Goal: Task Accomplishment & Management: Manage account settings

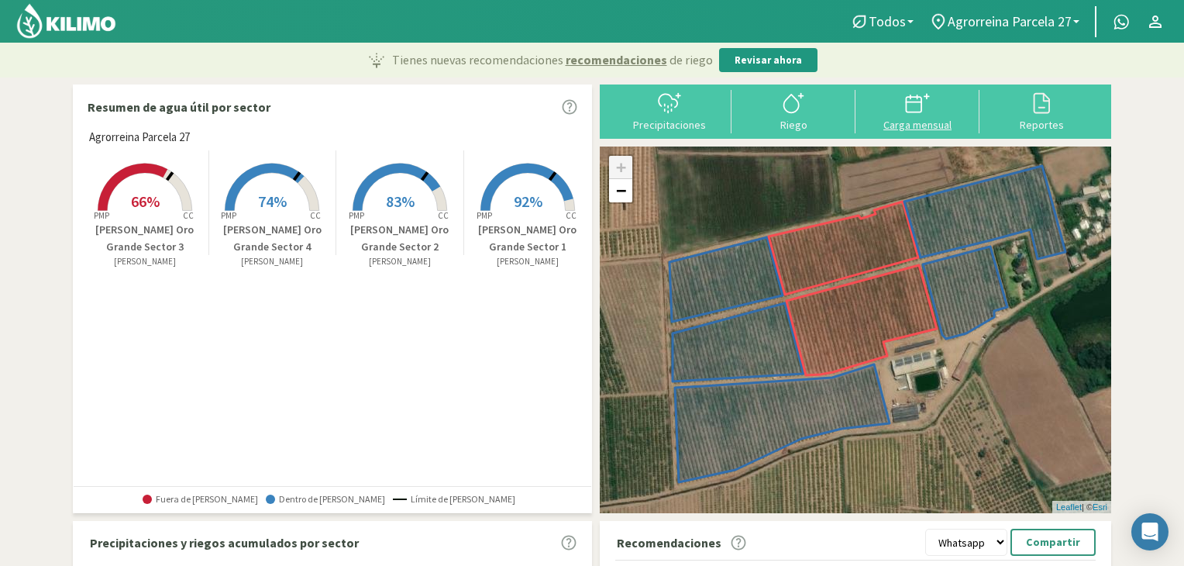
click at [929, 106] on icon at bounding box center [917, 103] width 25 height 25
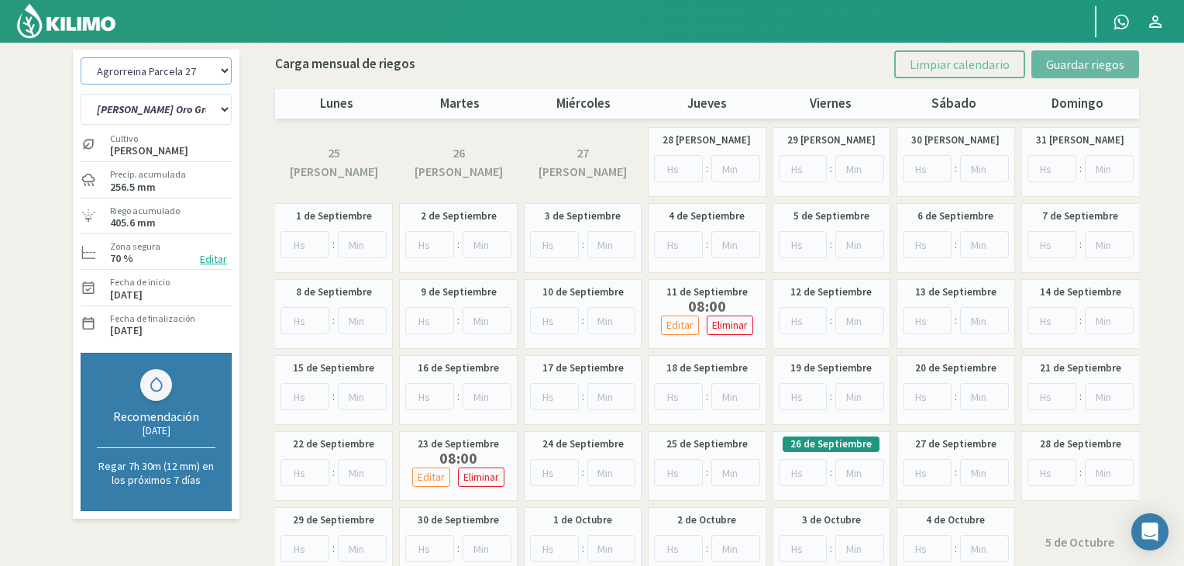
click at [222, 70] on select "Agrorreina Parcela 27 Agrorreina Parcela 42 [GEOGRAPHIC_DATA] 44 Agrorreina Par…" at bounding box center [156, 70] width 151 height 27
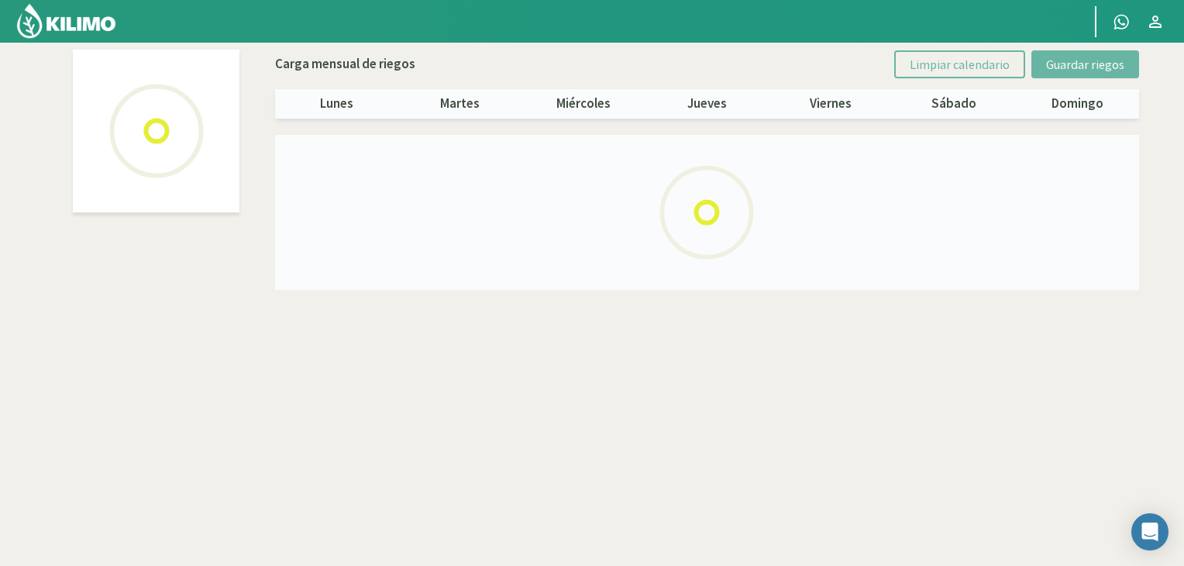
select select "4: Object"
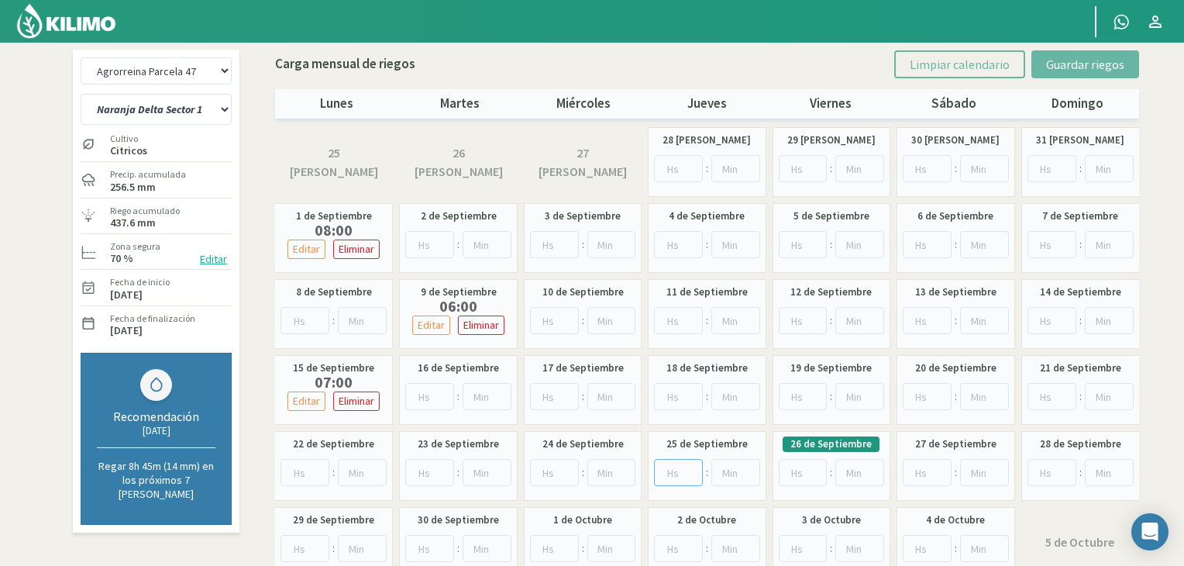
click at [666, 467] on input "number" at bounding box center [678, 472] width 49 height 27
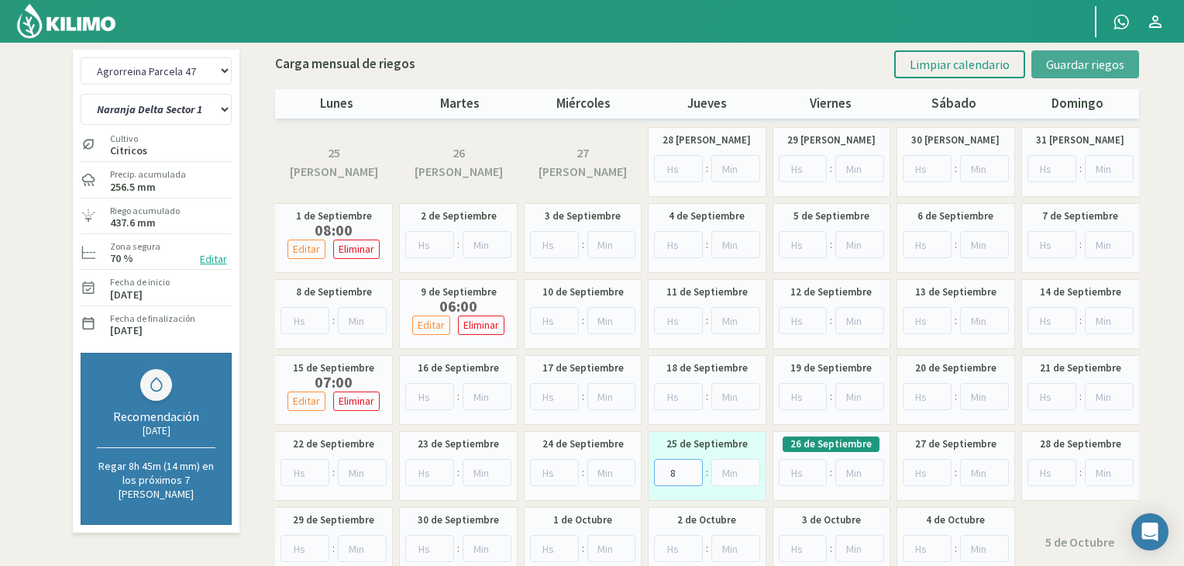
type input "8"
click at [1085, 63] on span "Guardar riegos" at bounding box center [1085, 65] width 78 height 16
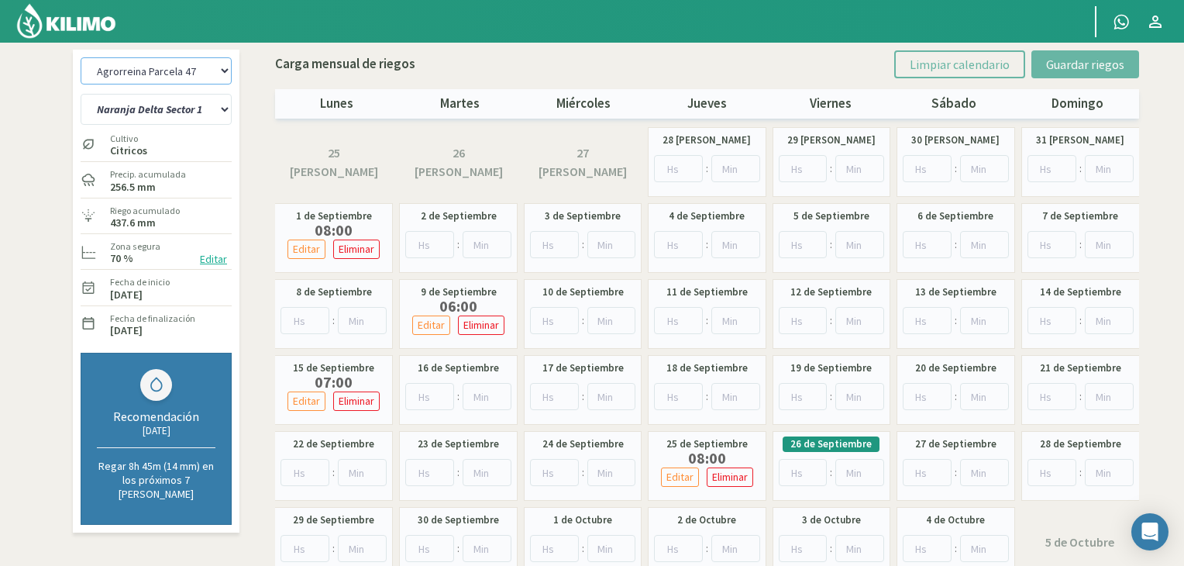
click at [220, 64] on select "Agrorreina Parcela 27 Agrorreina Parcela 42 [GEOGRAPHIC_DATA] 44 Agrorreina Par…" at bounding box center [156, 70] width 151 height 27
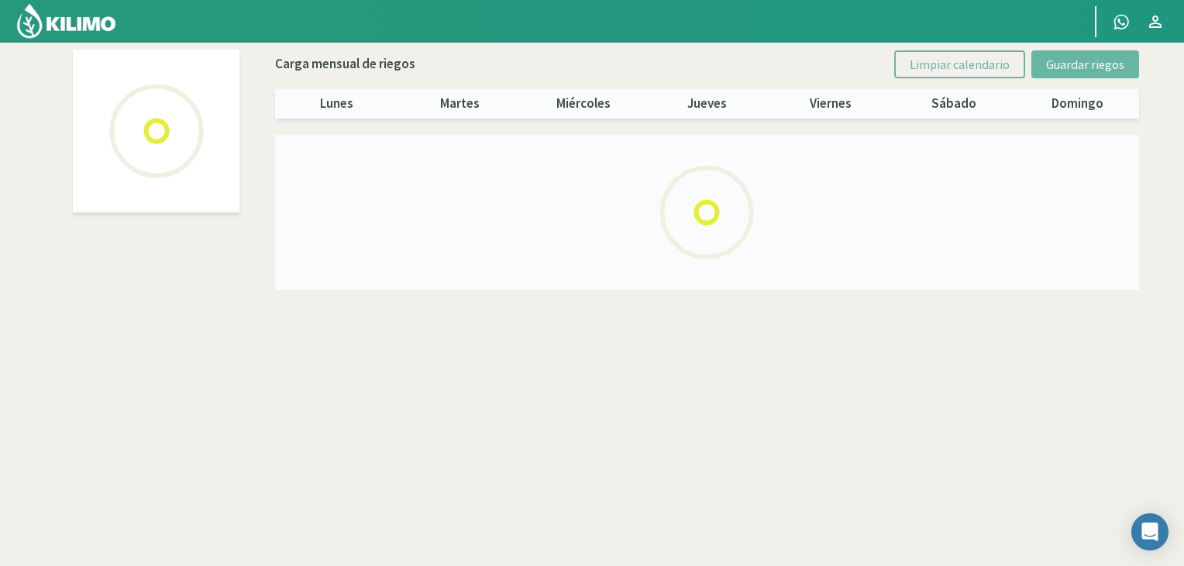
select select "1: Object"
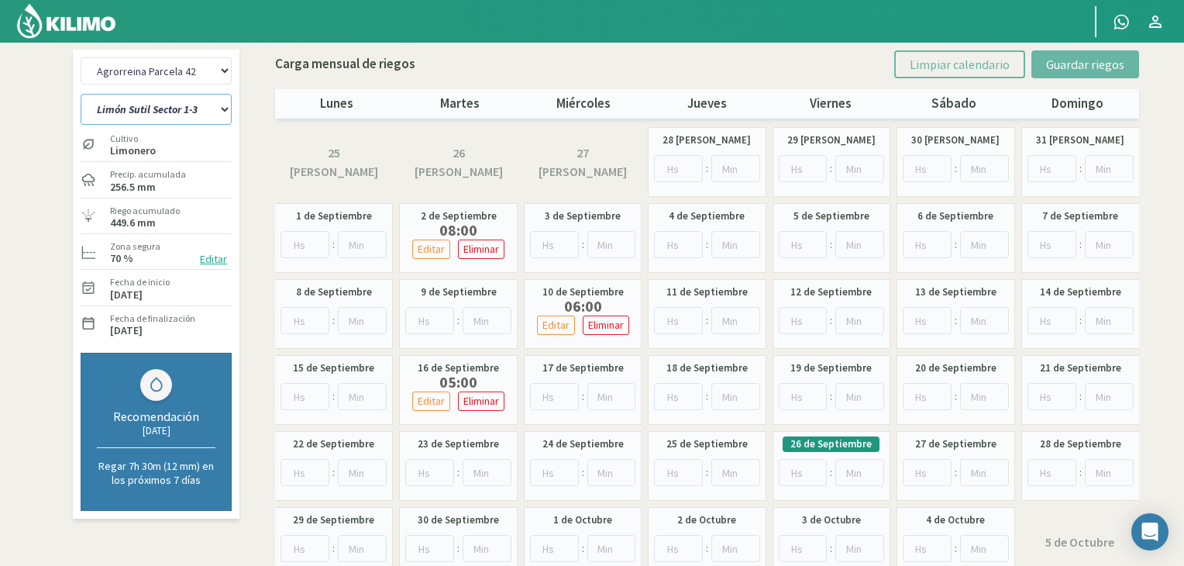
click at [221, 112] on select "[PERSON_NAME] Sutil Sector 1-3 [GEOGRAPHIC_DATA][PERSON_NAME] [GEOGRAPHIC_DATA]…" at bounding box center [156, 109] width 151 height 31
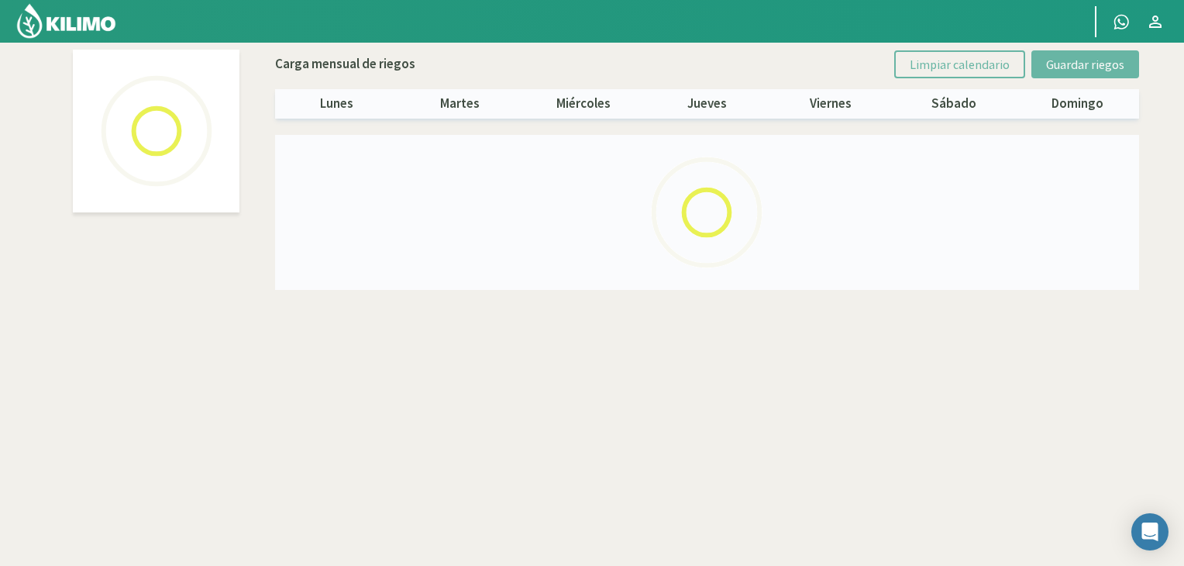
select select "1: Object"
select select "4: Object"
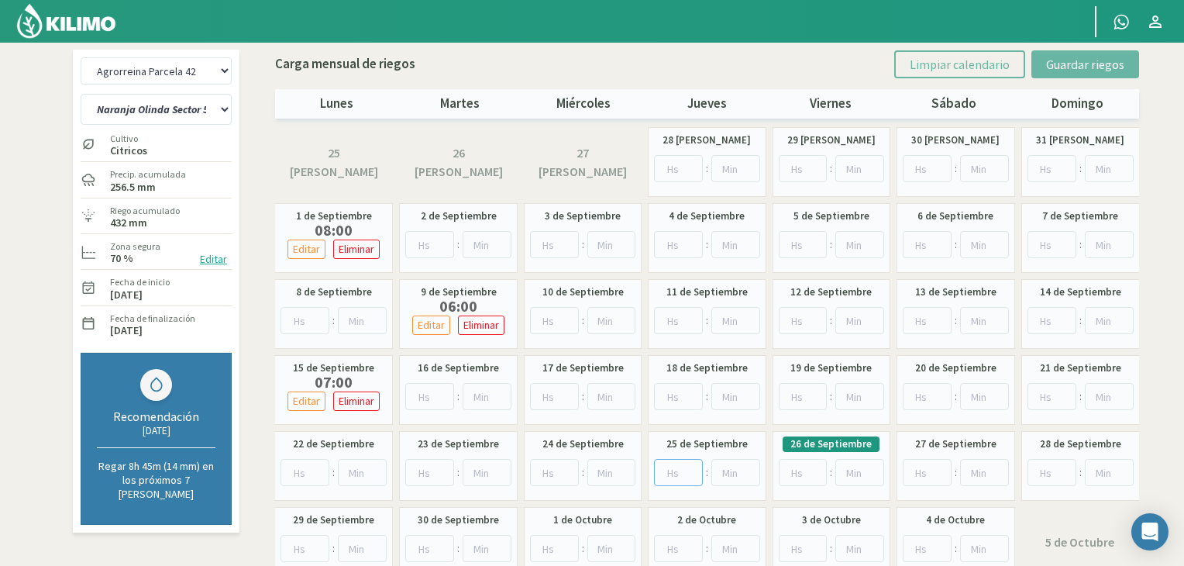
click at [685, 466] on input "number" at bounding box center [678, 472] width 49 height 27
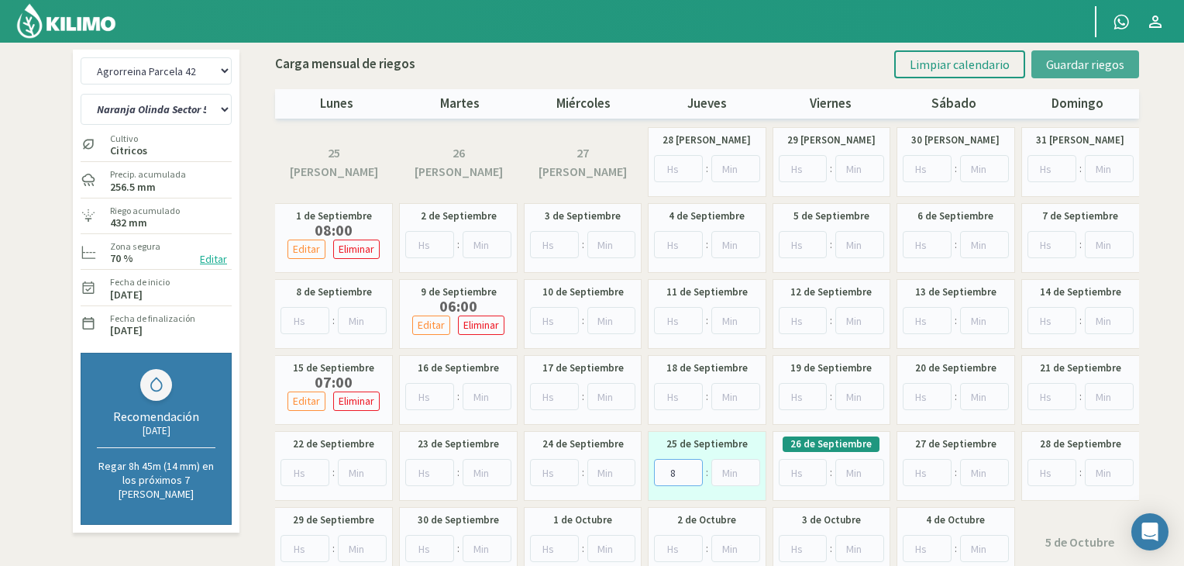
type input "8"
click at [1078, 62] on span "Guardar riegos" at bounding box center [1085, 65] width 78 height 16
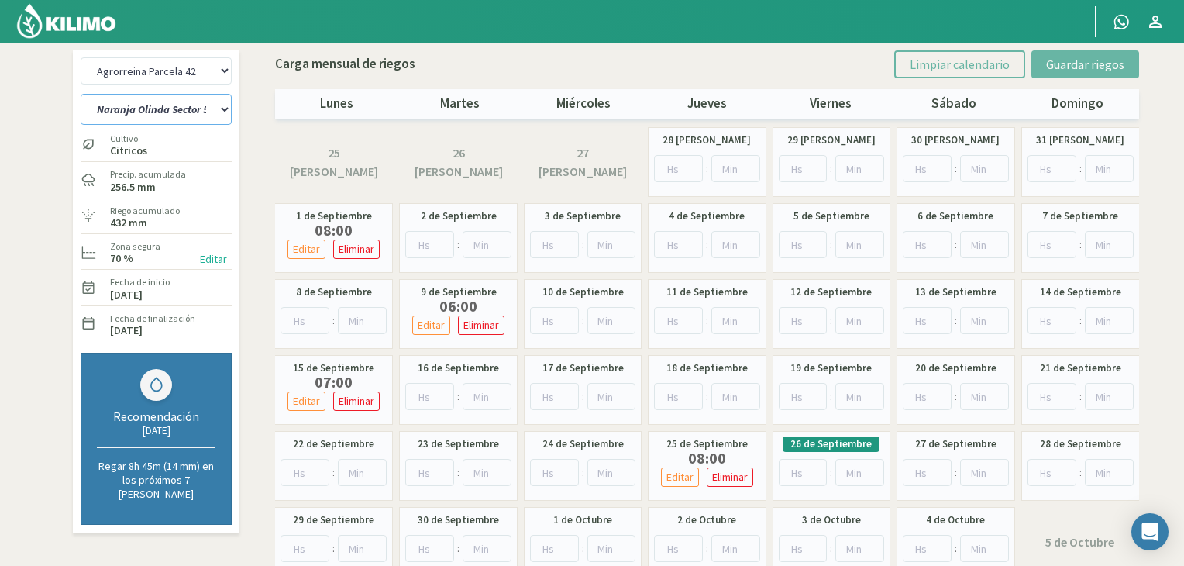
click at [226, 106] on select "[PERSON_NAME] Sutil Sector 1-3 [GEOGRAPHIC_DATA][PERSON_NAME] [GEOGRAPHIC_DATA]…" at bounding box center [156, 109] width 151 height 31
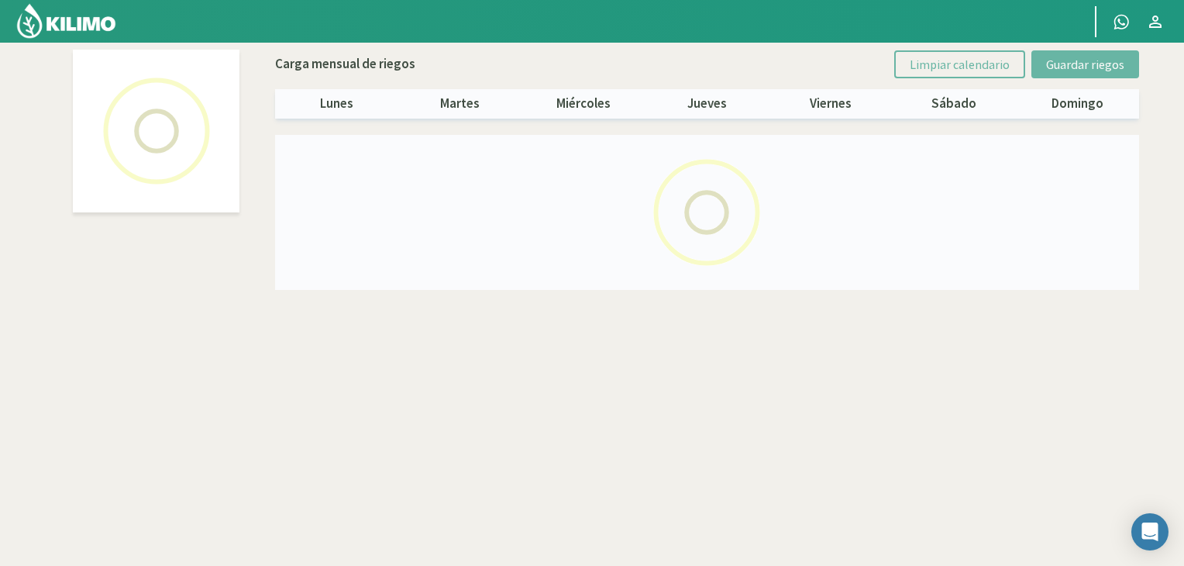
select select "1: Object"
select select "6: Object"
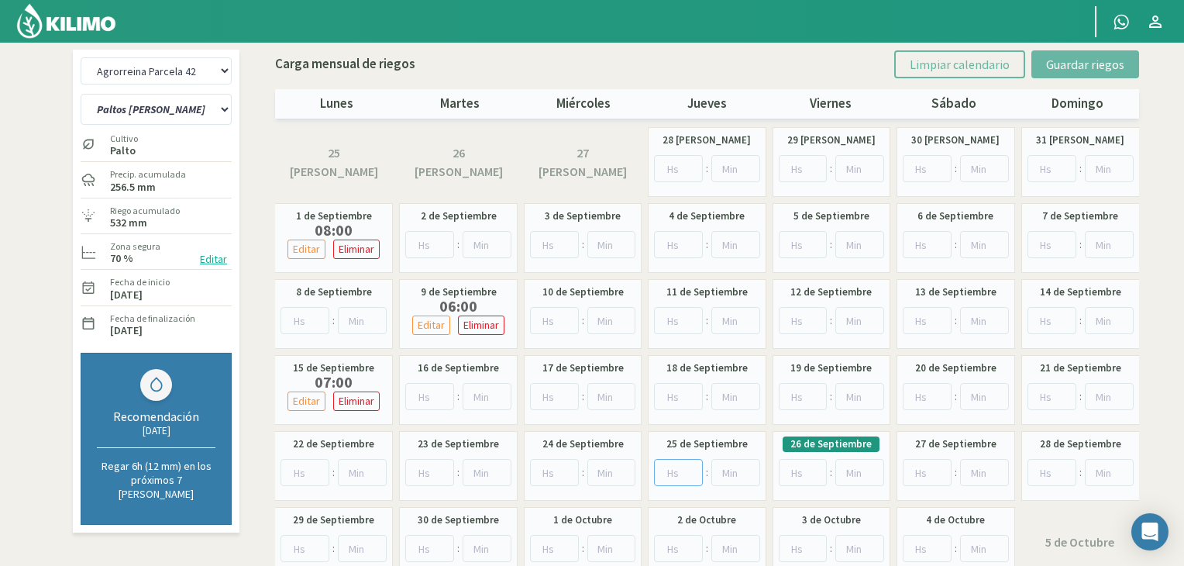
click at [682, 474] on input "number" at bounding box center [678, 472] width 49 height 27
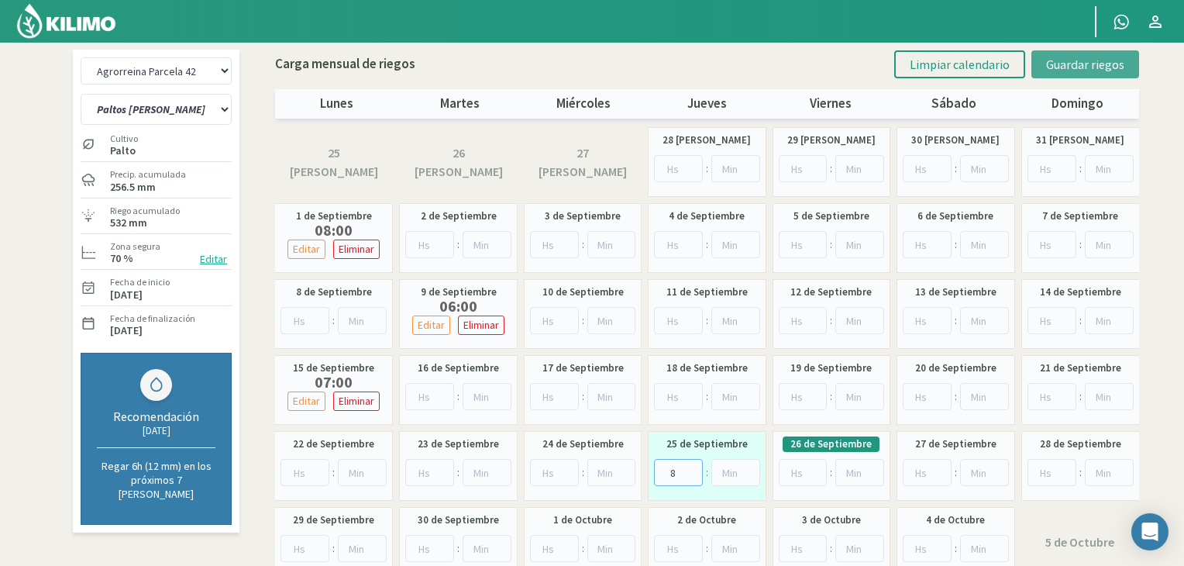
type input "8"
click at [1067, 57] on span "Guardar riegos" at bounding box center [1085, 65] width 78 height 16
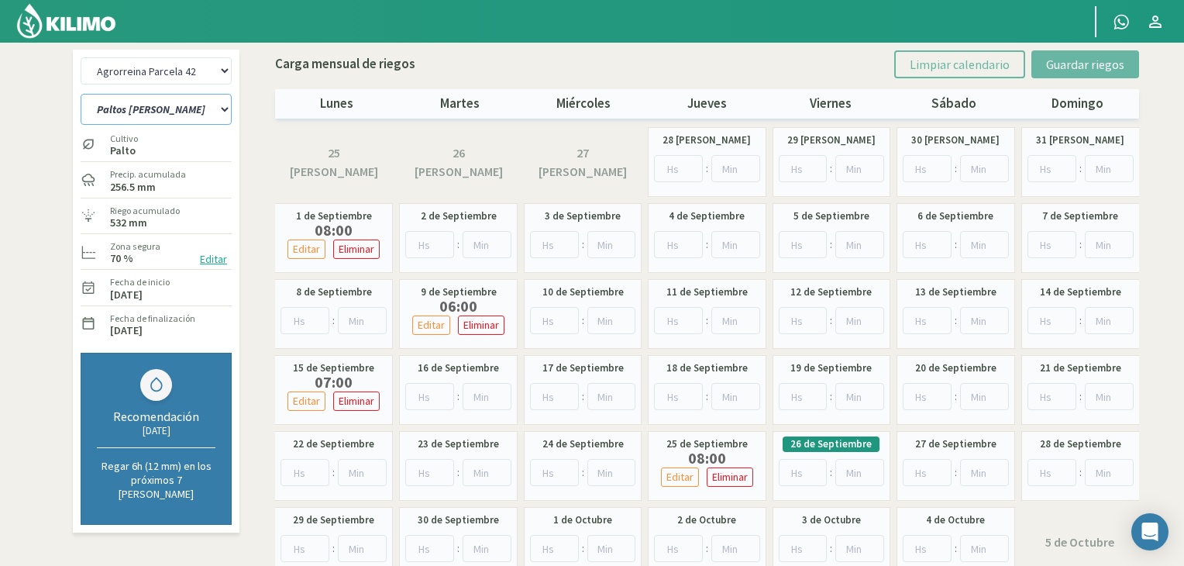
click at [223, 109] on select "[PERSON_NAME] Sutil Sector 1-3 [GEOGRAPHIC_DATA][PERSON_NAME] [GEOGRAPHIC_DATA]…" at bounding box center [156, 109] width 151 height 31
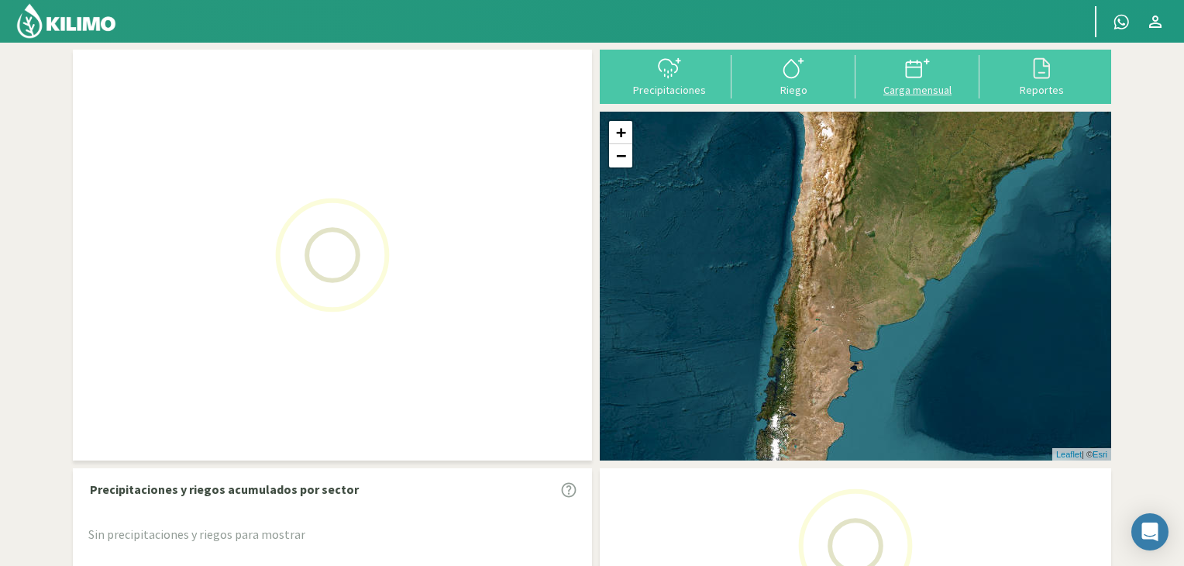
click at [923, 91] on div "Carga mensual" at bounding box center [917, 89] width 115 height 11
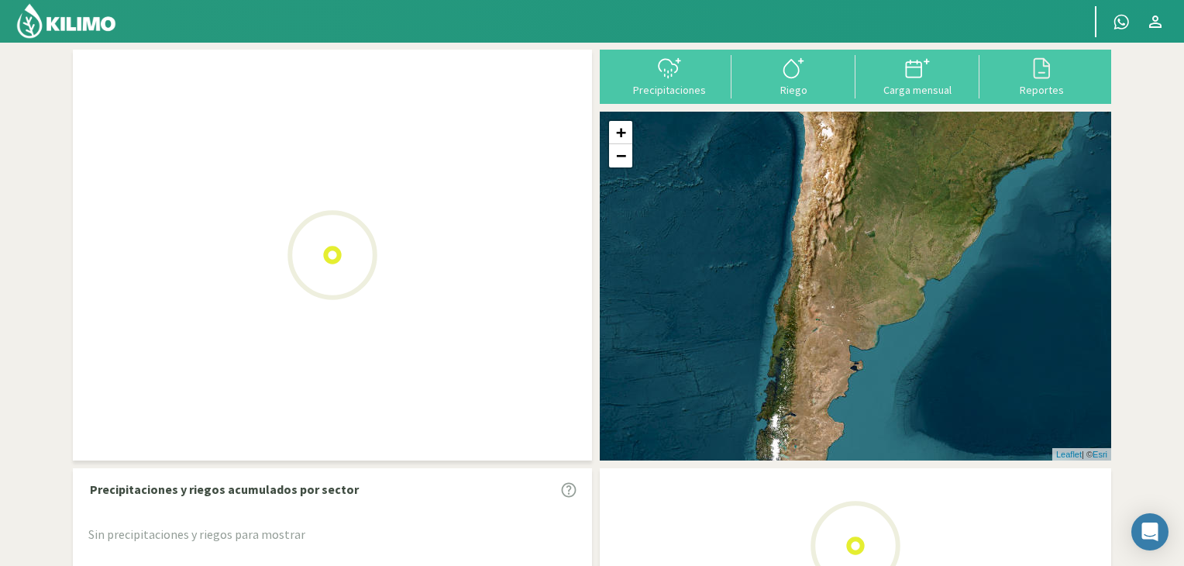
click at [92, 19] on img at bounding box center [67, 20] width 102 height 37
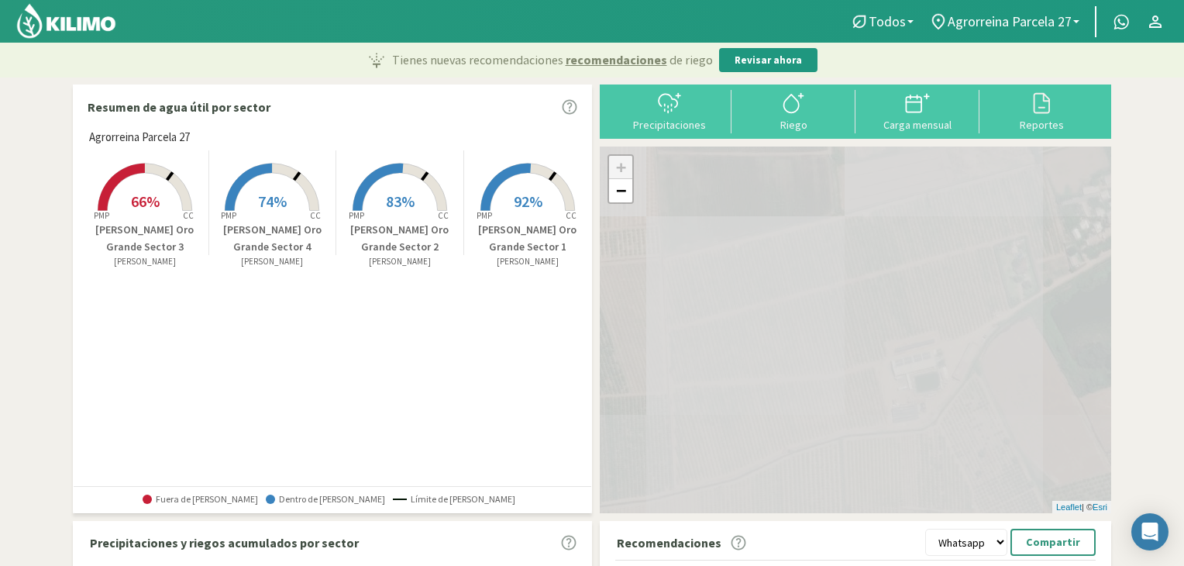
scroll to position [34, 0]
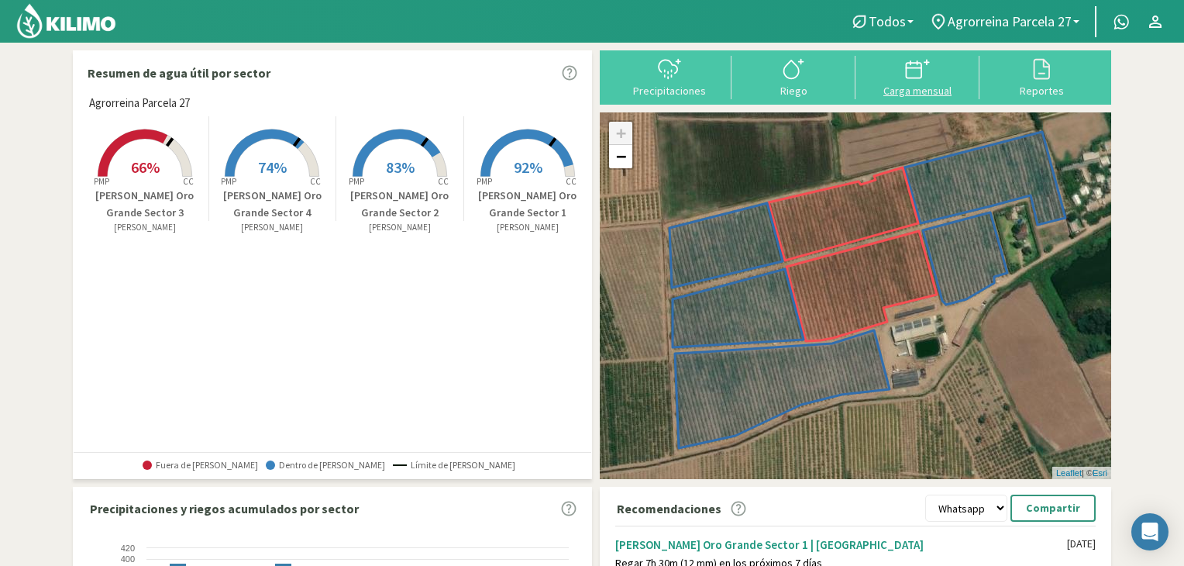
click at [920, 78] on icon at bounding box center [914, 71] width 16 height 16
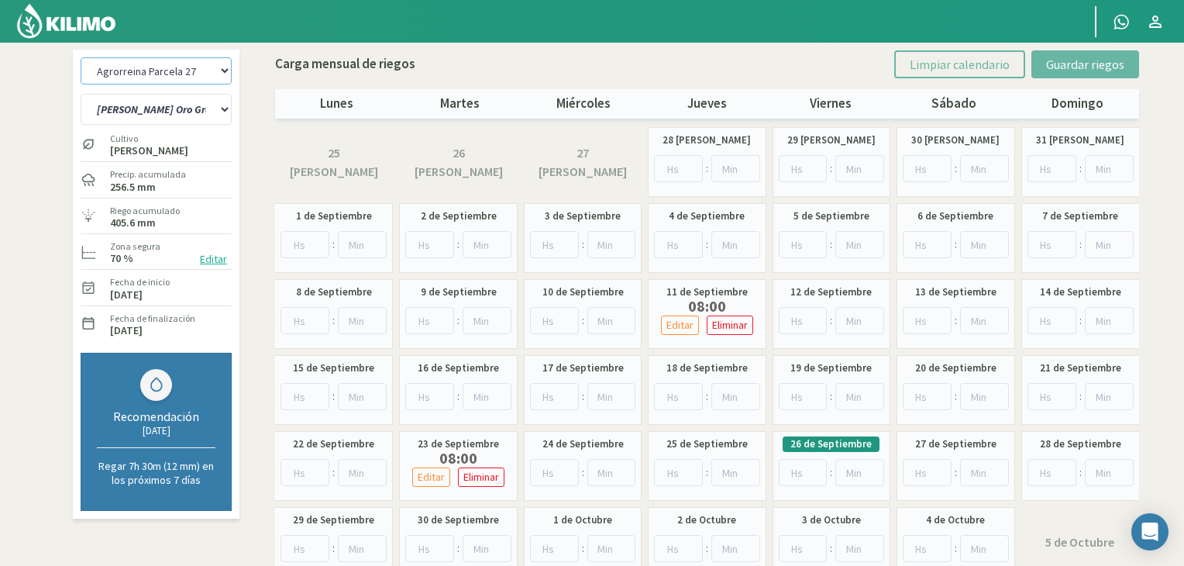
click at [215, 69] on select "Agrorreina Parcela 27 Agrorreina Parcela 42 [GEOGRAPHIC_DATA] 44 Agrorreina Par…" at bounding box center [156, 70] width 151 height 27
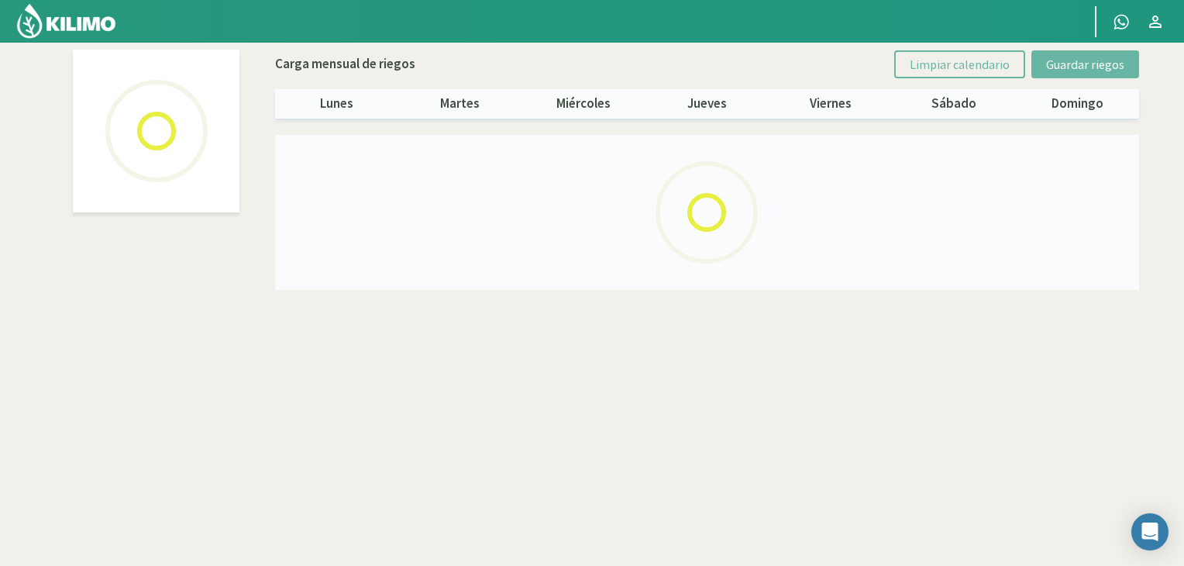
select select "1: Object"
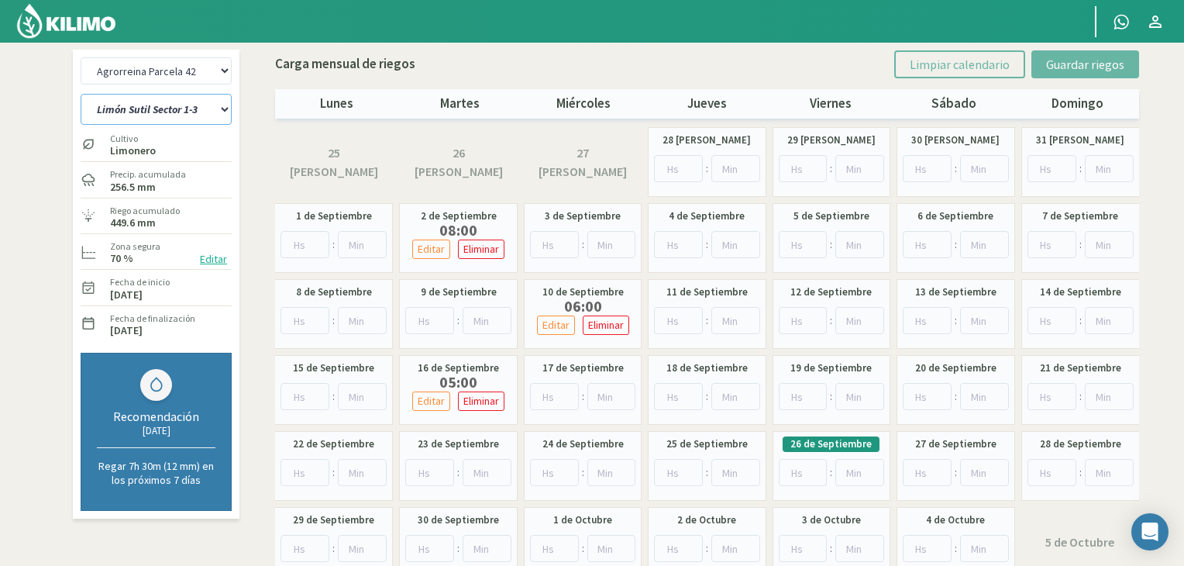
click at [211, 110] on select "[PERSON_NAME] Sutil Sector 1-3 [GEOGRAPHIC_DATA][PERSON_NAME] [GEOGRAPHIC_DATA]…" at bounding box center [156, 109] width 151 height 31
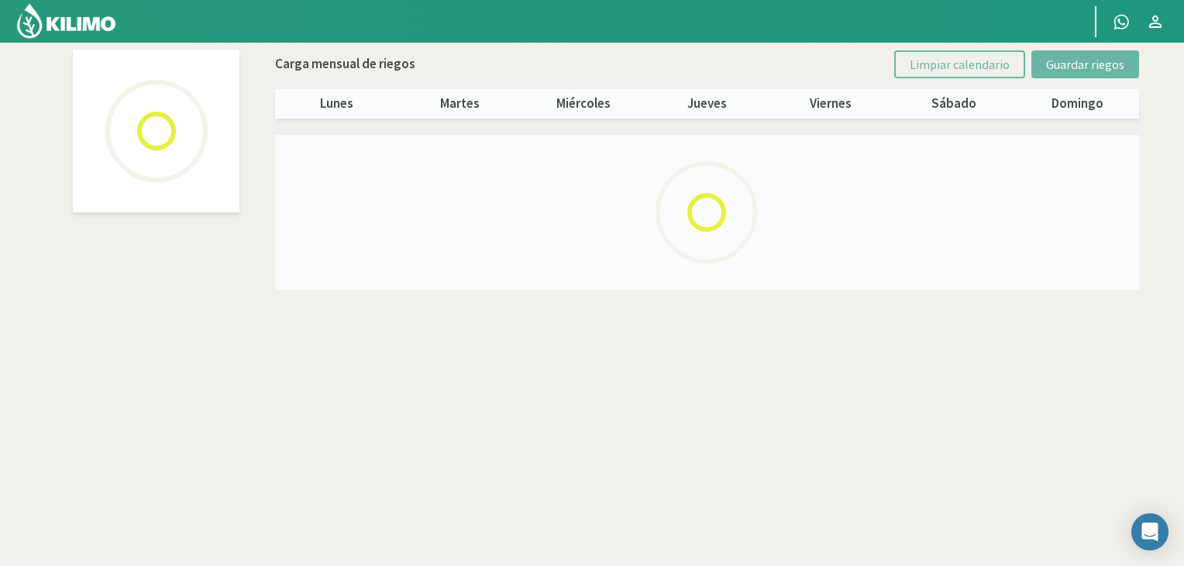
select select "1: Object"
select select "3: Object"
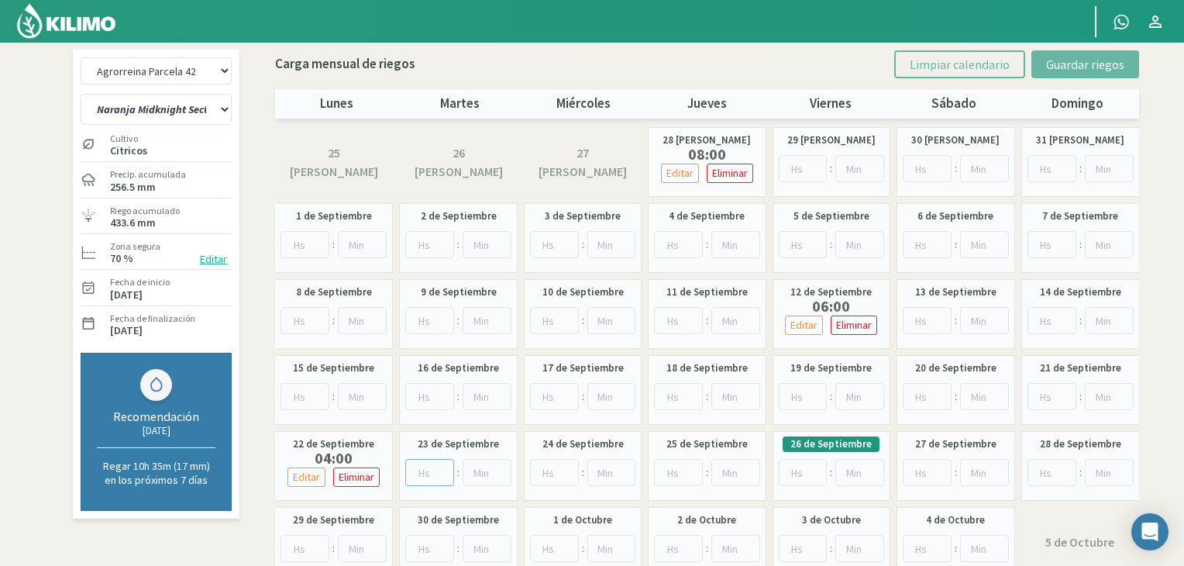
click at [415, 479] on input "number" at bounding box center [429, 472] width 49 height 27
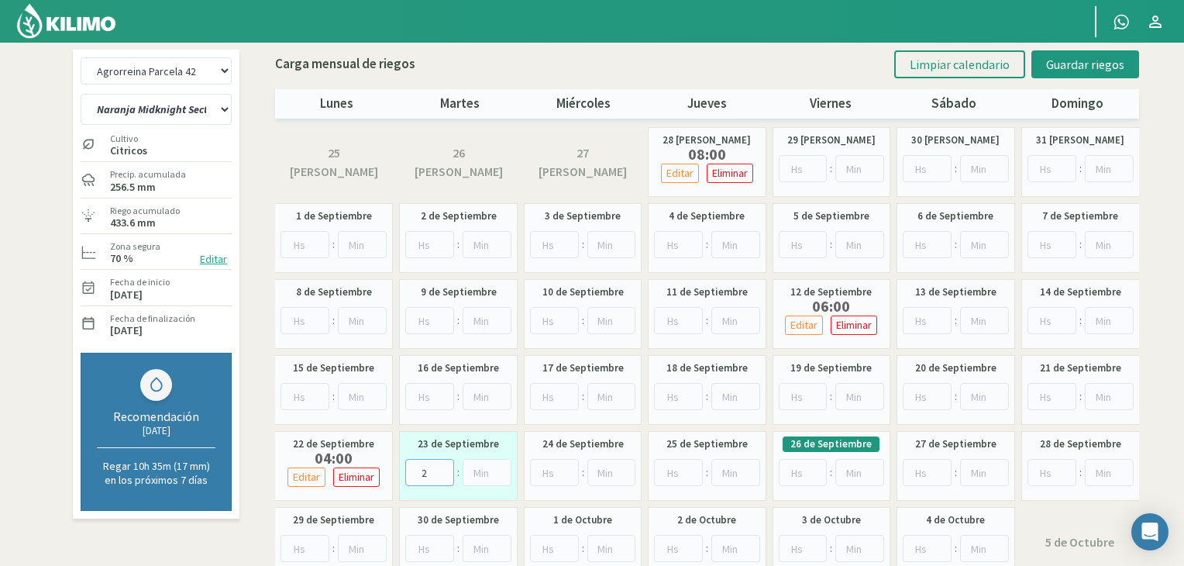
type input "2"
type input "30"
click at [1046, 66] on button "Guardar riegos" at bounding box center [1086, 64] width 108 height 28
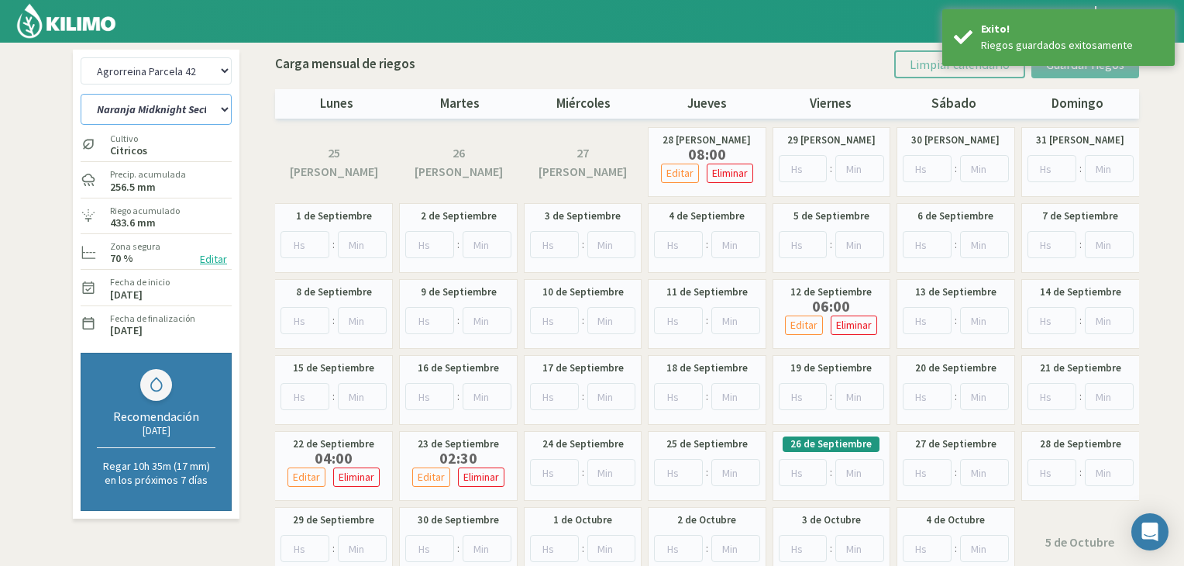
click at [212, 113] on select "[PERSON_NAME] Sutil Sector 1-3 [GEOGRAPHIC_DATA][PERSON_NAME] [GEOGRAPHIC_DATA]…" at bounding box center [156, 109] width 151 height 31
click at [219, 79] on select "Agrorreina Parcela 27 Agrorreina Parcela 42 [GEOGRAPHIC_DATA] 44 Agrorreina Par…" at bounding box center [156, 70] width 151 height 27
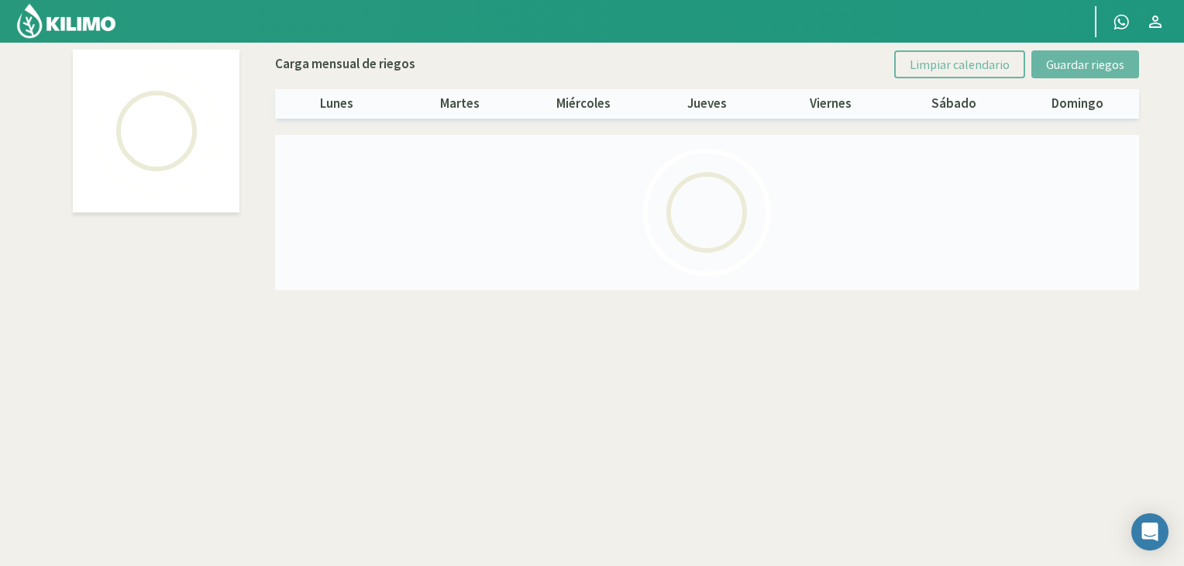
select select "4: Object"
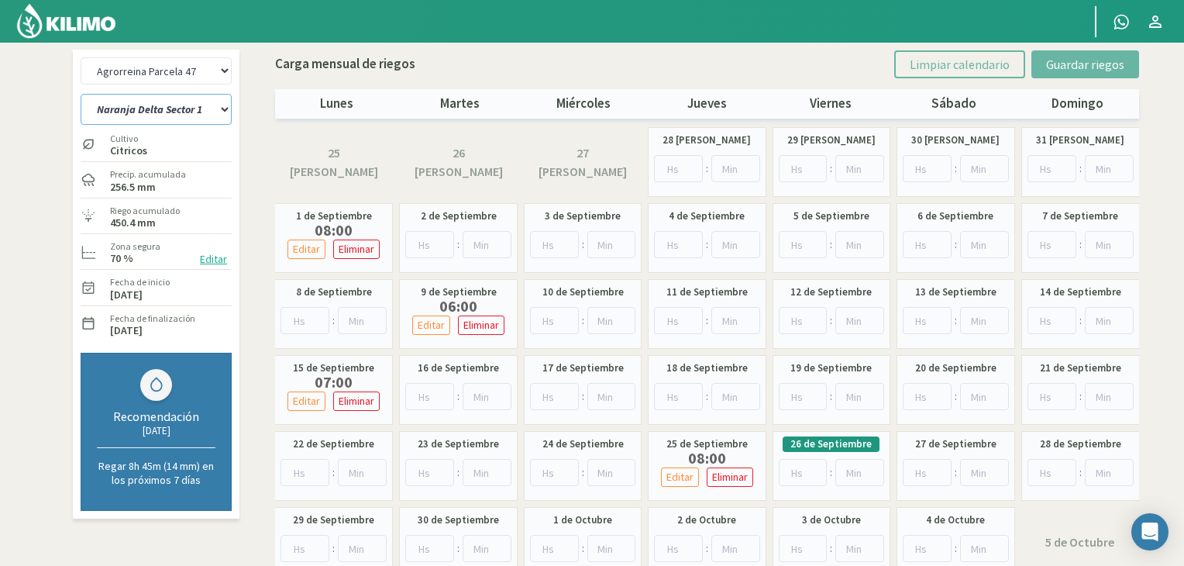
click at [216, 119] on select "Naranja Delta Sector 1 Naranja [GEOGRAPHIC_DATA] Sector 3 Naranja Midknight Sec…" at bounding box center [156, 109] width 151 height 31
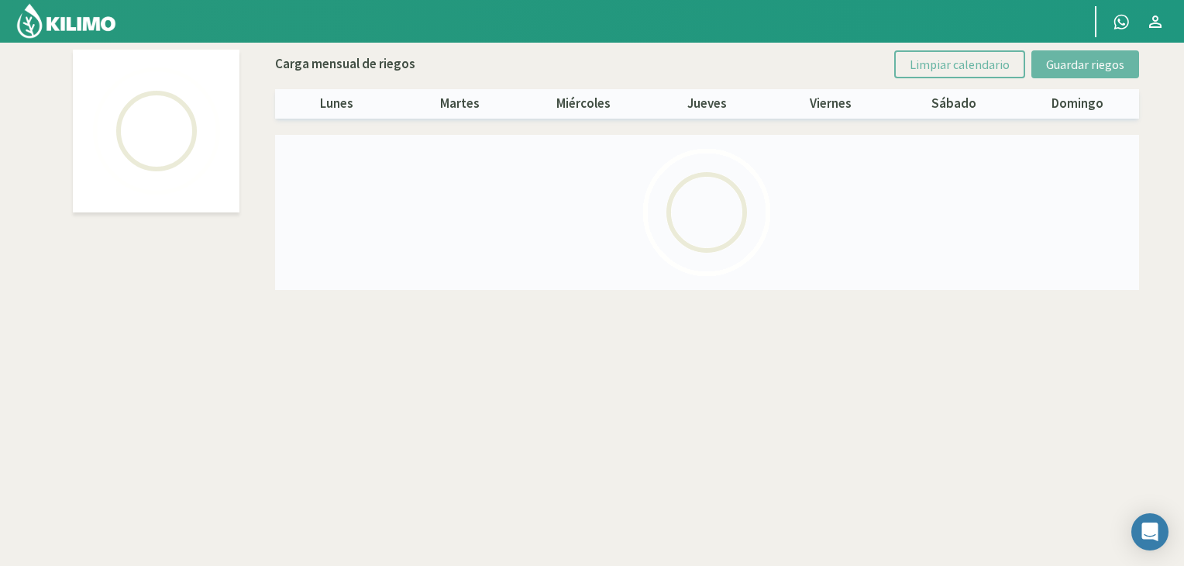
select select "4: Object"
select select "1: Object"
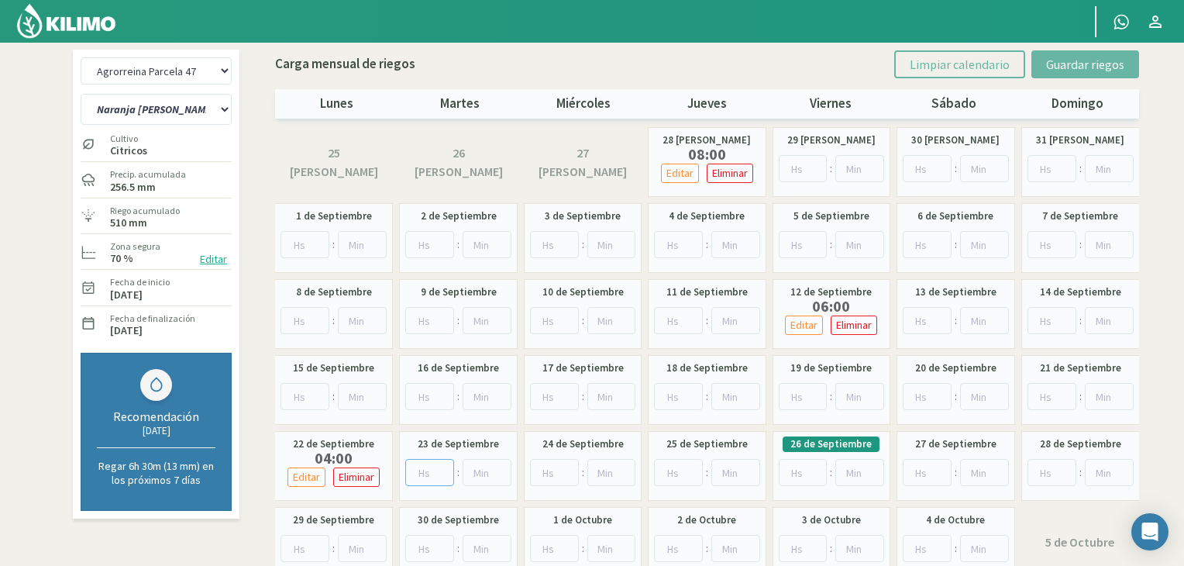
click at [422, 472] on input "number" at bounding box center [429, 472] width 49 height 27
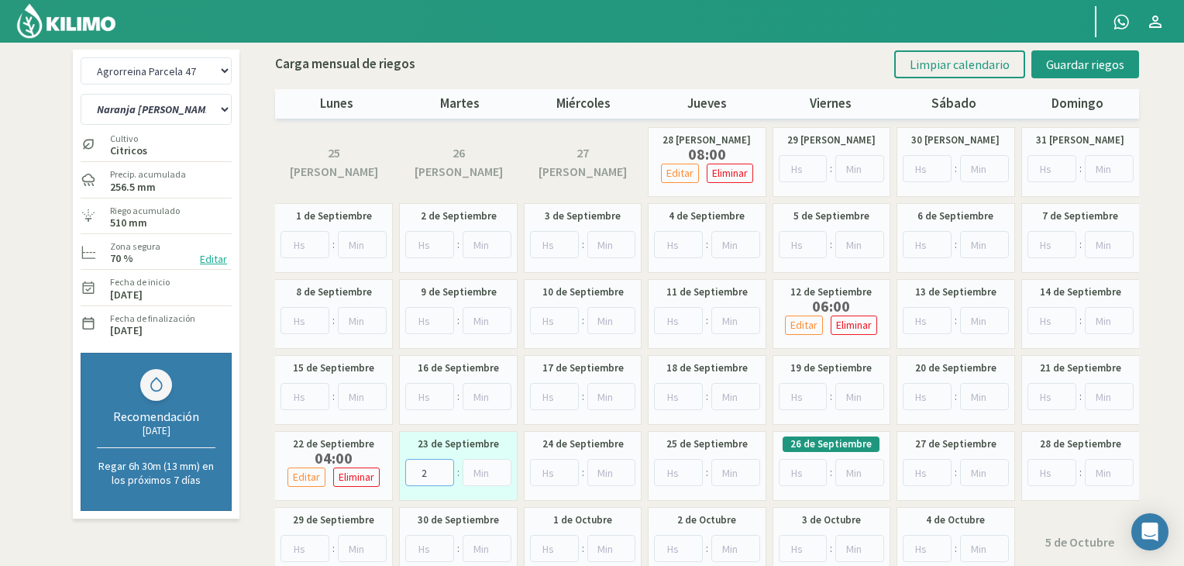
type input "2"
click at [476, 470] on input "number" at bounding box center [487, 472] width 49 height 27
type input "30"
click at [1060, 53] on button "Guardar riegos" at bounding box center [1086, 64] width 108 height 28
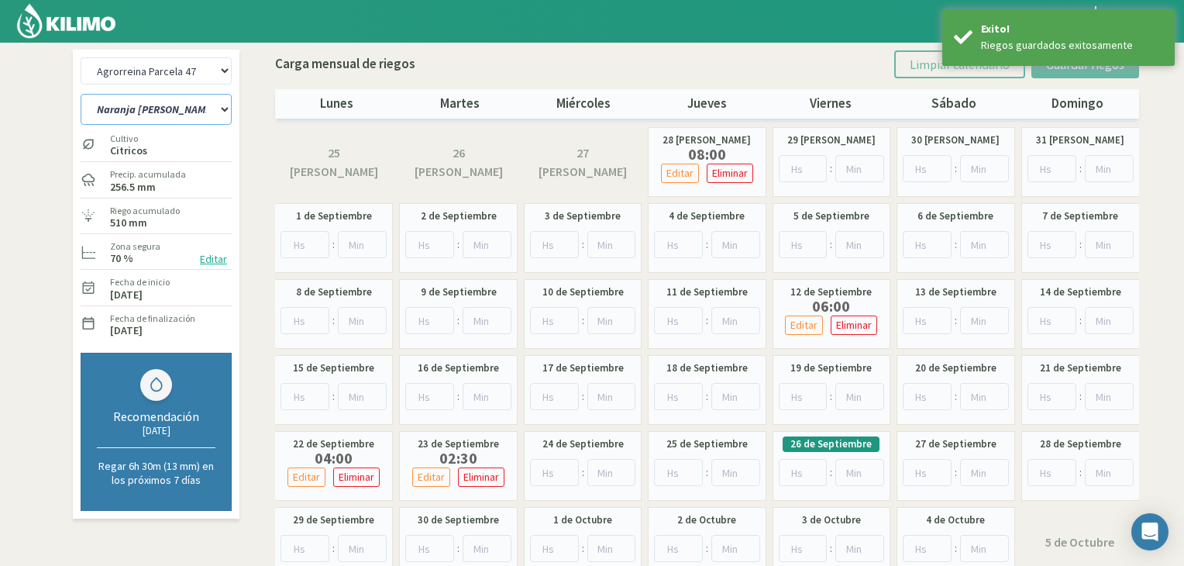
click at [217, 111] on select "Naranja Delta Sector 1 Naranja [GEOGRAPHIC_DATA] Sector 3 Naranja Midknight Sec…" at bounding box center [156, 109] width 151 height 31
click at [223, 69] on select "Agrorreina Parcela 27 Agrorreina Parcela 42 [GEOGRAPHIC_DATA] 44 Agrorreina Par…" at bounding box center [156, 70] width 151 height 27
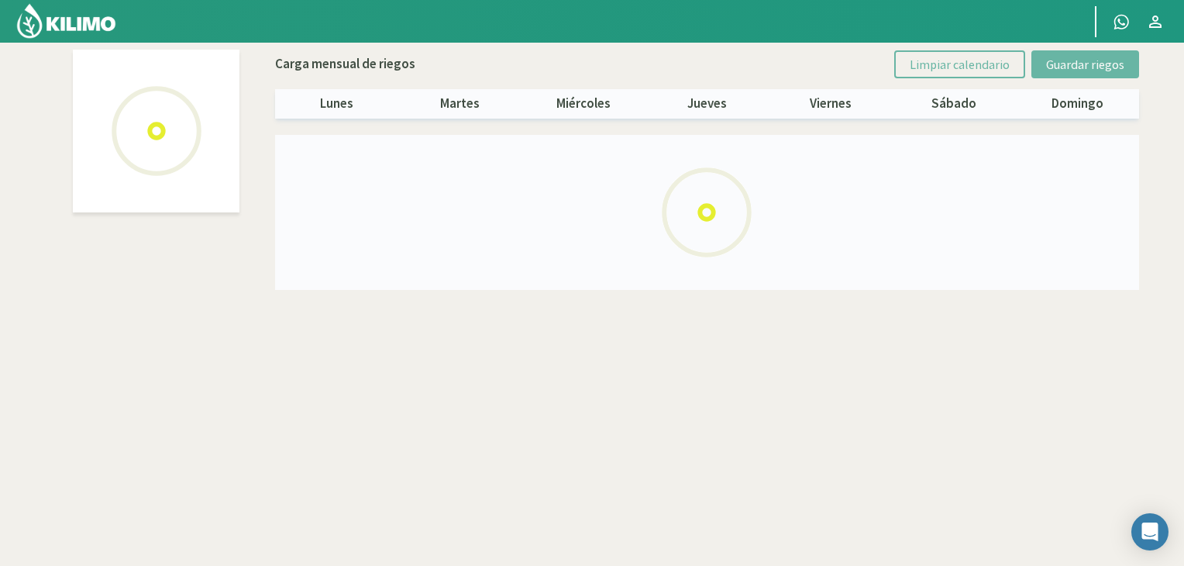
select select "2: Object"
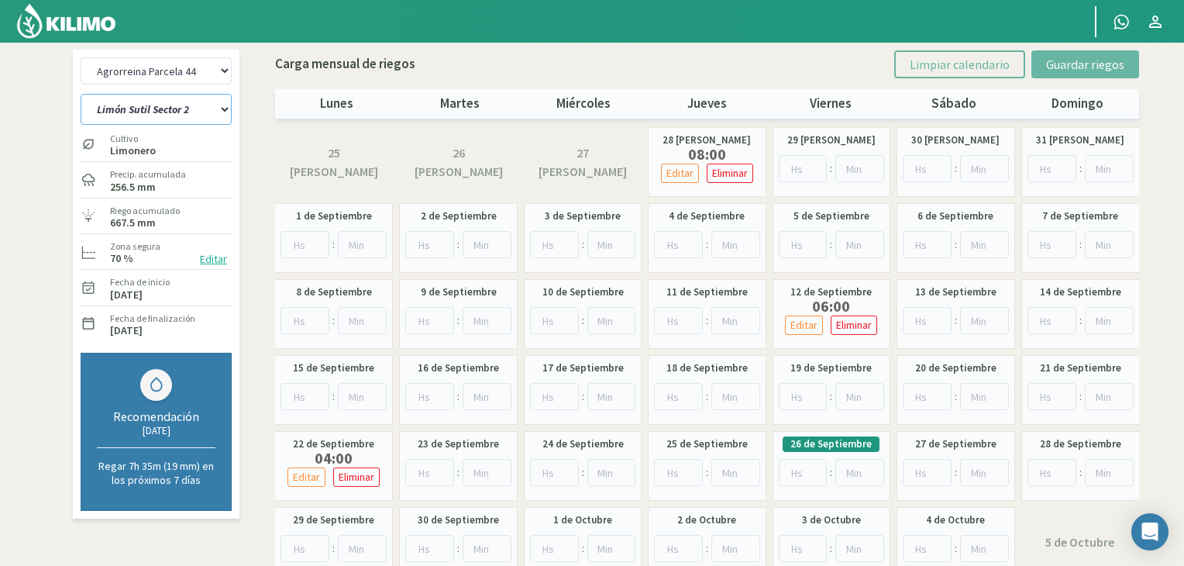
click at [223, 108] on select "[PERSON_NAME] Sutil Sector 2 Naranja [PERSON_NAME]" at bounding box center [156, 109] width 151 height 31
click at [81, 94] on select "[PERSON_NAME] Sutil Sector 2 Naranja [PERSON_NAME]" at bounding box center [156, 109] width 151 height 31
click at [432, 470] on input "number" at bounding box center [429, 472] width 49 height 27
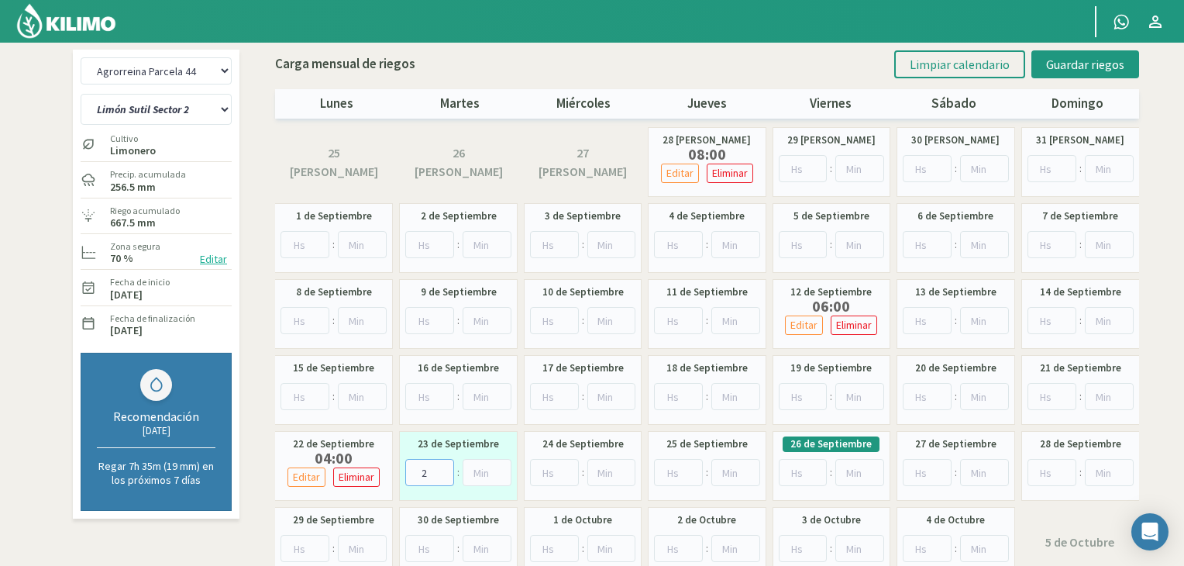
type input "2"
type input "30"
click at [1058, 72] on button "Guardar riegos" at bounding box center [1086, 64] width 108 height 28
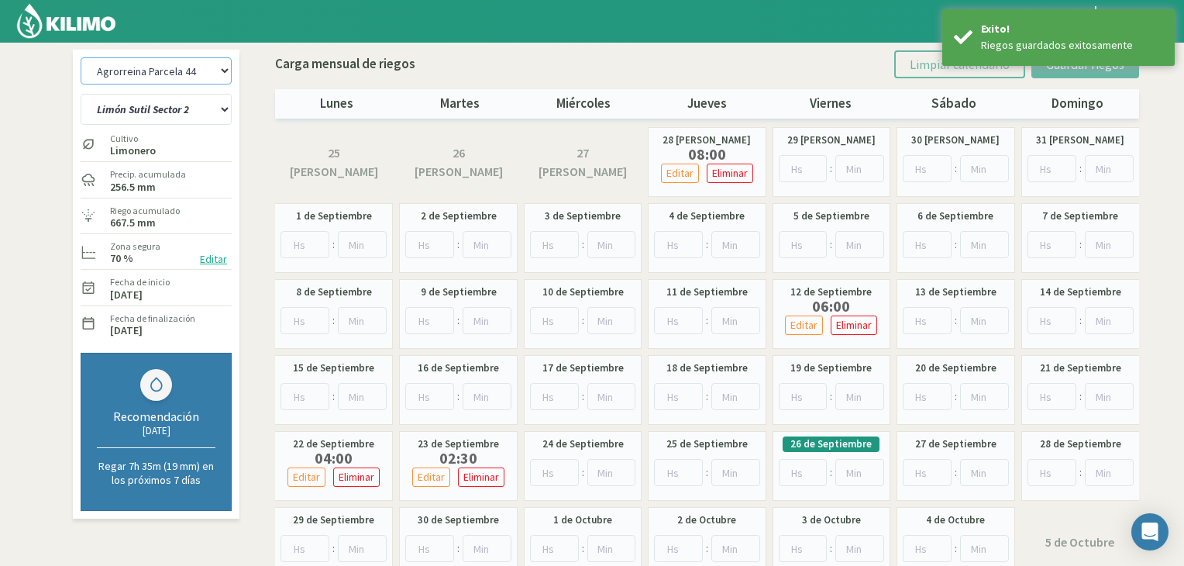
click at [214, 71] on select "Agrorreina Parcela 27 Agrorreina Parcela 42 [GEOGRAPHIC_DATA] 44 Agrorreina Par…" at bounding box center [156, 70] width 151 height 27
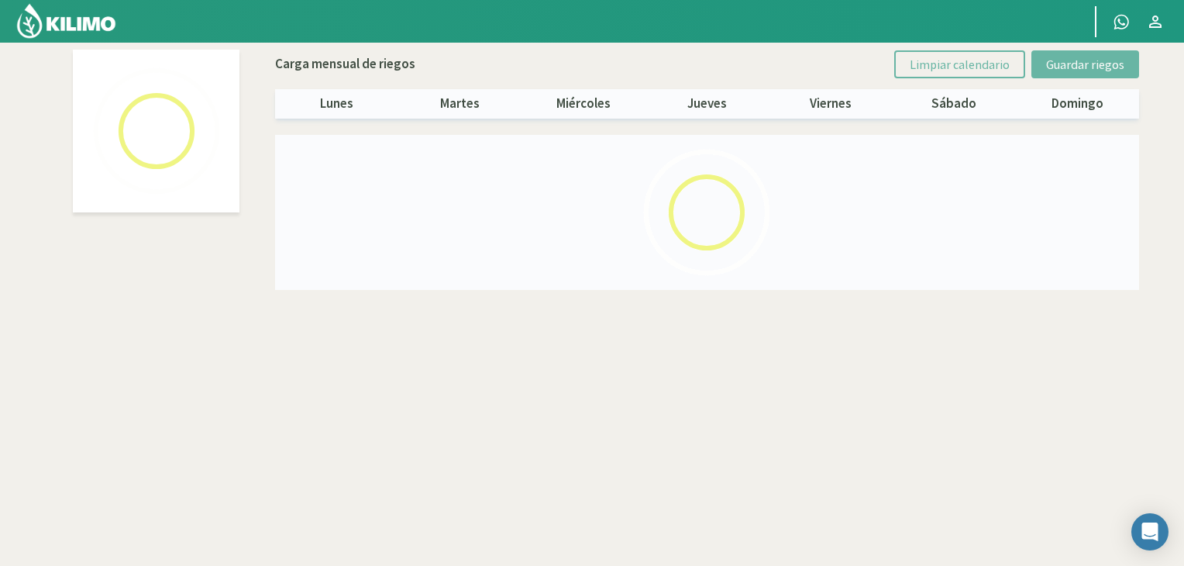
select select "1: Object"
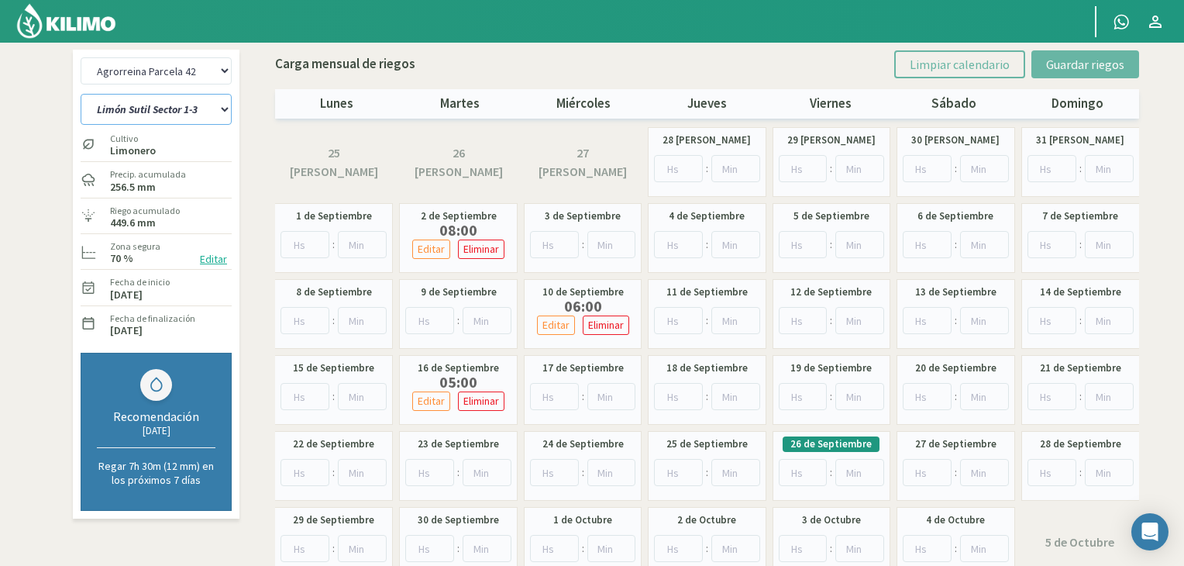
click at [229, 103] on select "[PERSON_NAME] Sutil Sector 1-3 [GEOGRAPHIC_DATA][PERSON_NAME] [GEOGRAPHIC_DATA]…" at bounding box center [156, 109] width 151 height 31
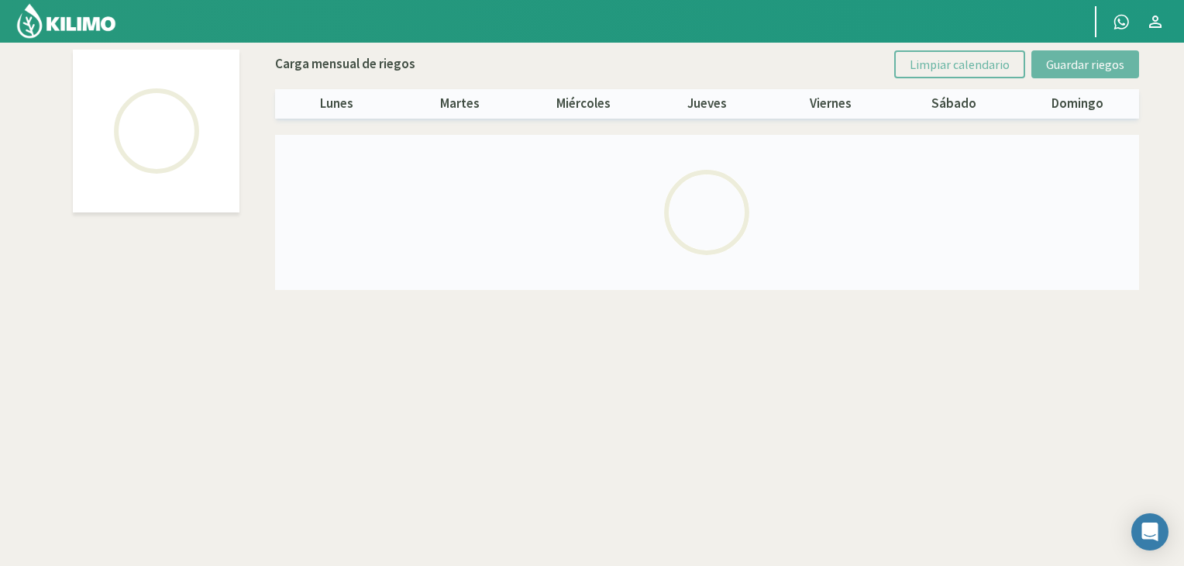
select select "1: Object"
select select "3: Object"
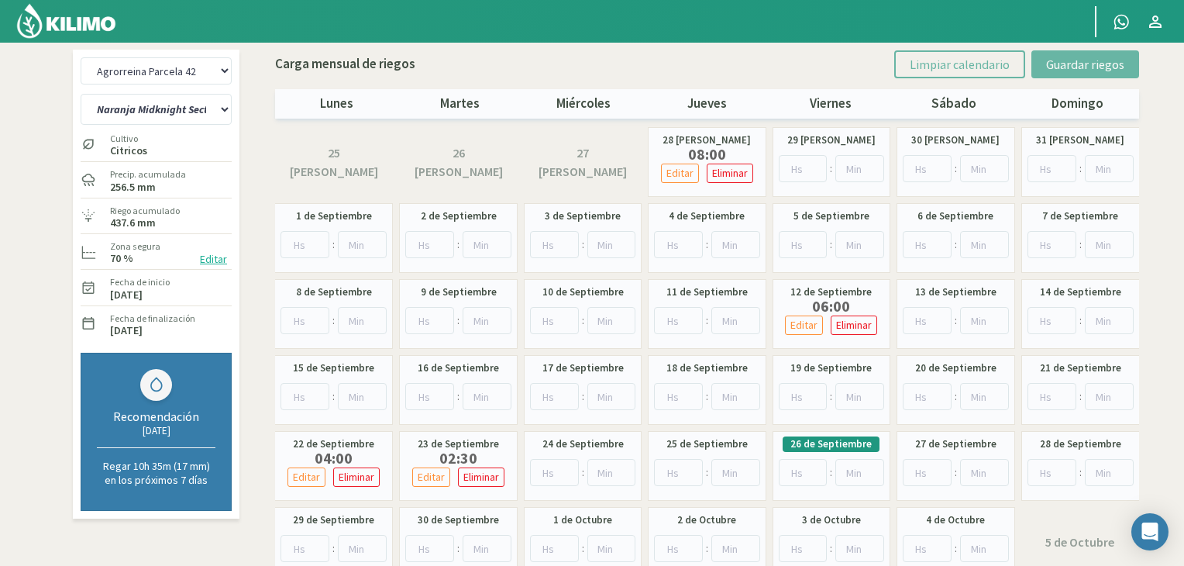
click at [93, 33] on img at bounding box center [67, 20] width 102 height 37
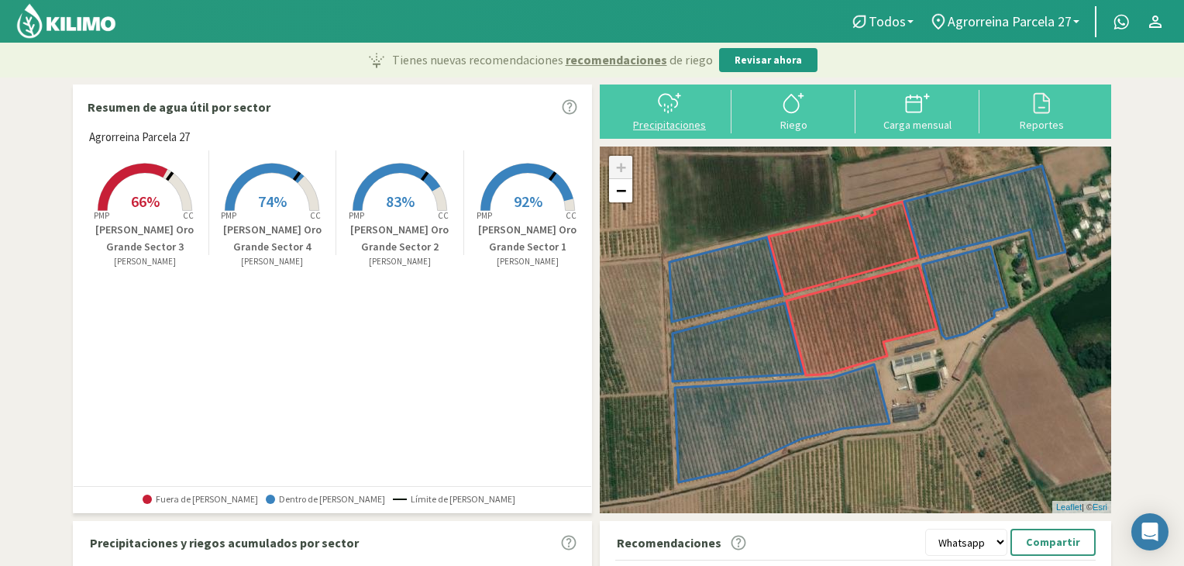
click at [678, 128] on div "Precipitaciones" at bounding box center [669, 124] width 115 height 11
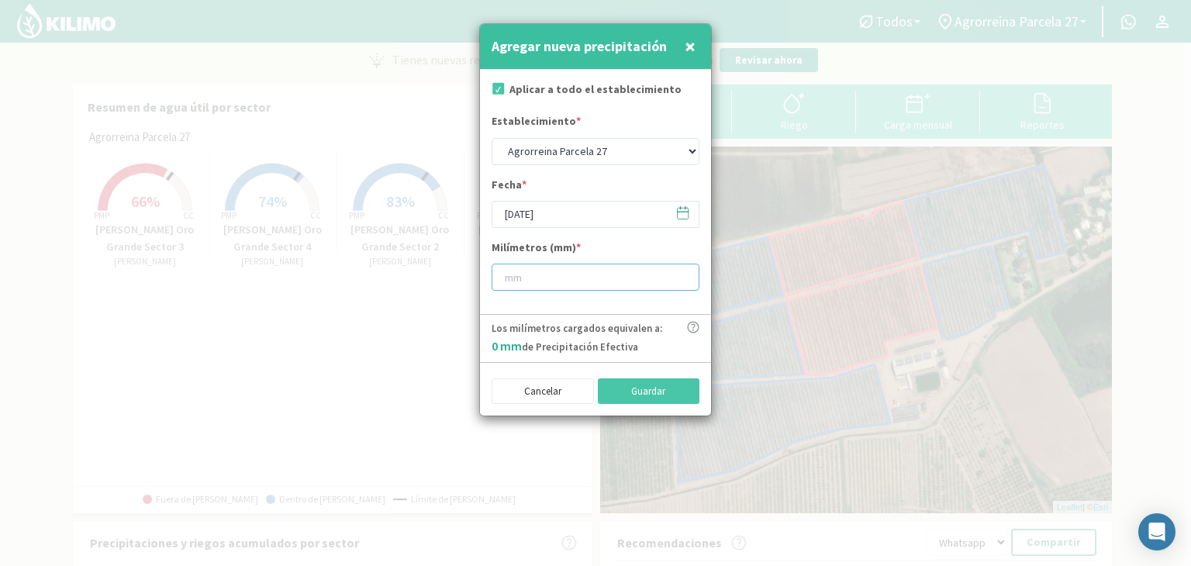
click at [559, 273] on input "number" at bounding box center [595, 277] width 208 height 27
type input "14"
click at [633, 391] on button "Guardar" at bounding box center [649, 391] width 102 height 26
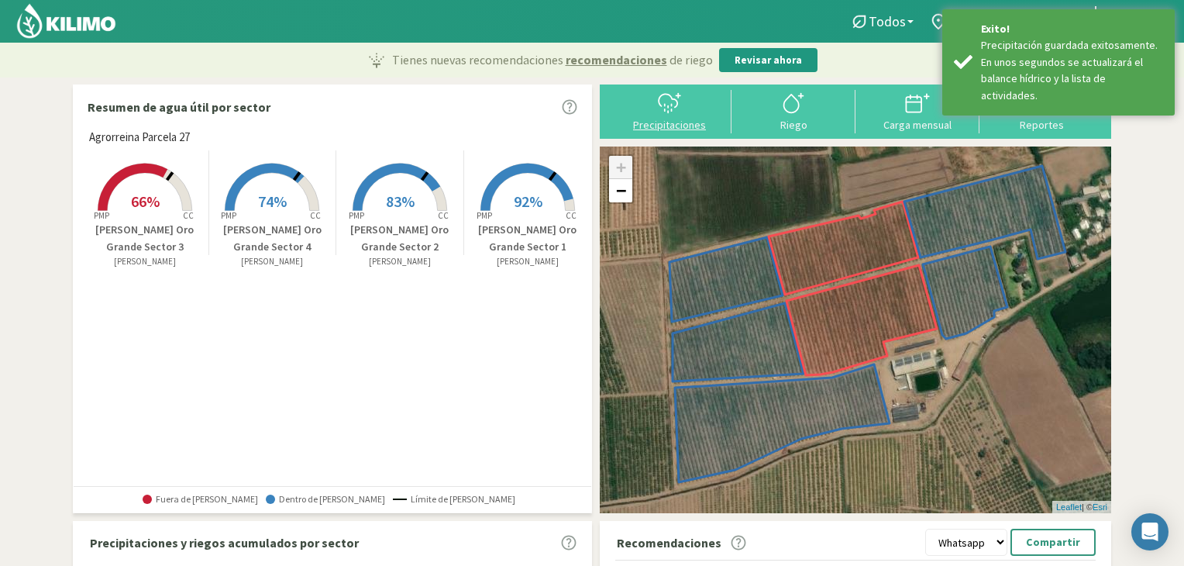
click at [664, 119] on div "Precipitaciones" at bounding box center [669, 124] width 115 height 11
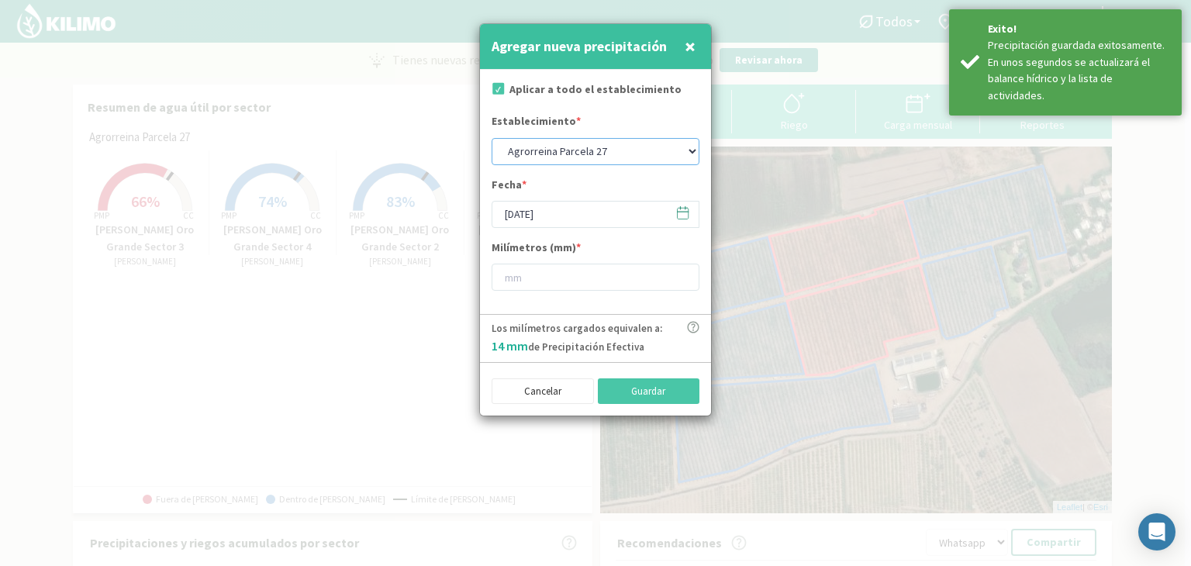
click at [625, 146] on select "Agrorreina Parcela 27 Agrorreina Parcela 42 [GEOGRAPHIC_DATA] 44 Agrorreina Par…" at bounding box center [595, 151] width 208 height 27
select select "1: Object"
click at [491, 138] on select "Agrorreina Parcela 27 Agrorreina Parcela 42 [GEOGRAPHIC_DATA] 44 Agrorreina Par…" at bounding box center [595, 151] width 208 height 27
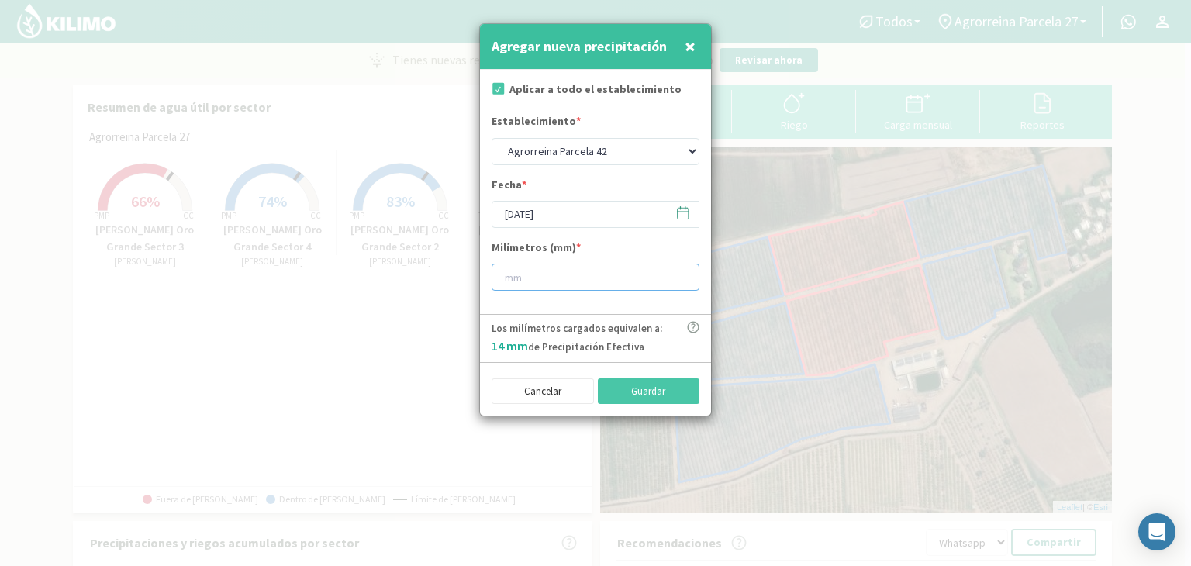
click at [540, 271] on input "number" at bounding box center [595, 277] width 208 height 27
type input "14"
click at [641, 397] on button "Guardar" at bounding box center [649, 391] width 102 height 26
select select "0: Object"
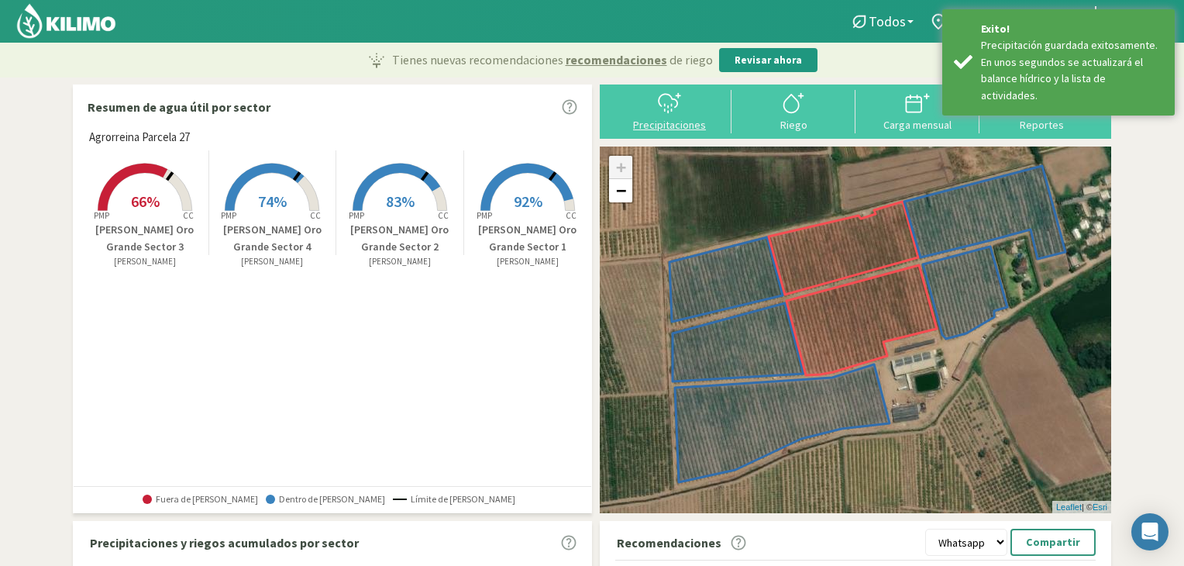
click at [691, 121] on div "Precipitaciones" at bounding box center [669, 124] width 115 height 11
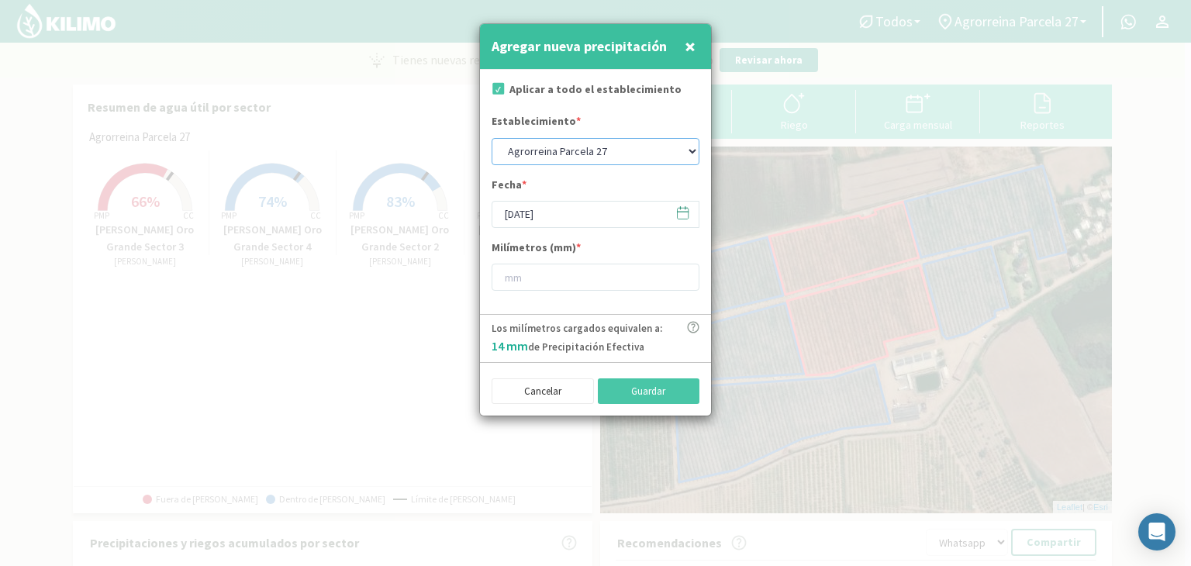
click at [648, 148] on select "Agrorreina Parcela 27 Agrorreina Parcela 42 [GEOGRAPHIC_DATA] 44 Agrorreina Par…" at bounding box center [595, 151] width 208 height 27
select select "2: Object"
click at [491, 138] on select "Agrorreina Parcela 27 Agrorreina Parcela 42 [GEOGRAPHIC_DATA] 44 Agrorreina Par…" at bounding box center [595, 151] width 208 height 27
click at [546, 277] on input "number" at bounding box center [595, 277] width 208 height 27
type input "14"
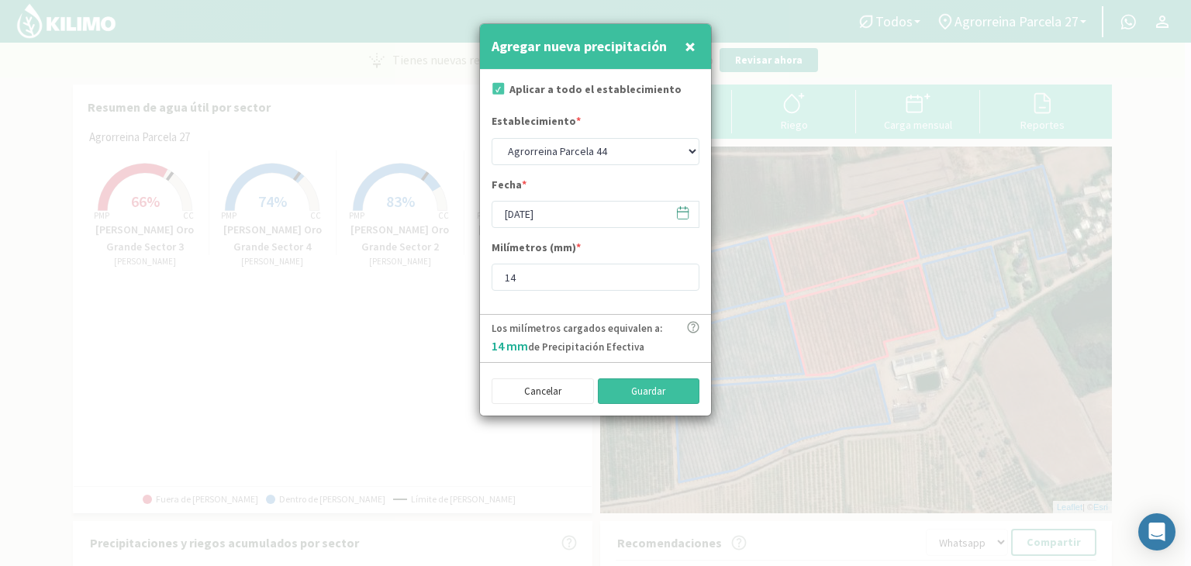
click at [637, 395] on button "Guardar" at bounding box center [649, 391] width 102 height 26
select select "0: Object"
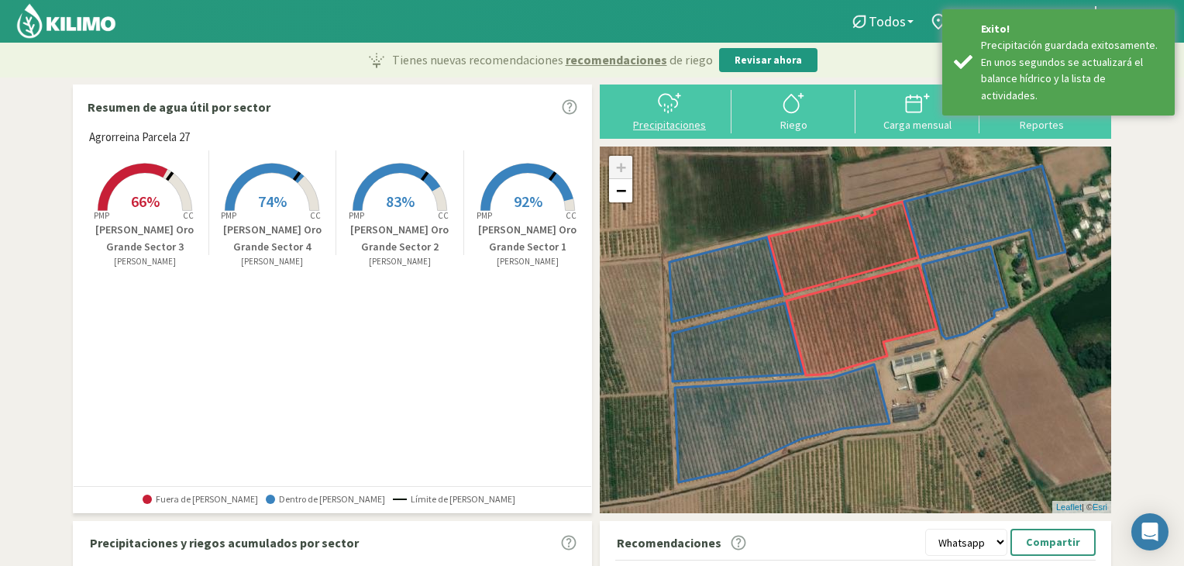
click at [660, 122] on div "Precipitaciones" at bounding box center [669, 124] width 115 height 11
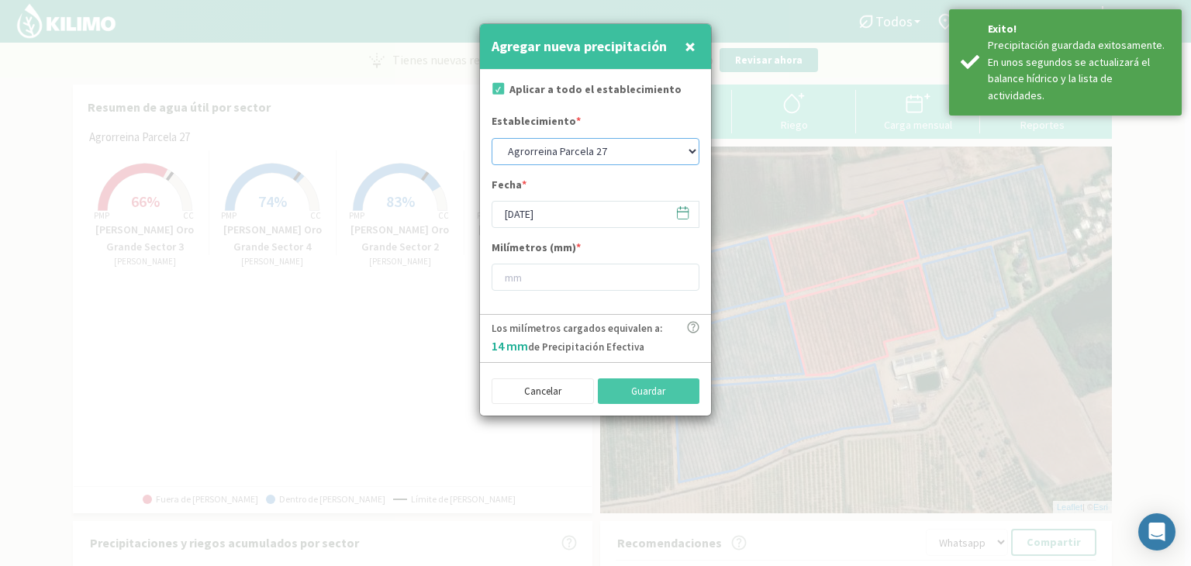
click at [635, 154] on select "Agrorreina Parcela 27 Agrorreina Parcela 42 [GEOGRAPHIC_DATA] 44 Agrorreina Par…" at bounding box center [595, 151] width 208 height 27
select select "3: Object"
click at [491, 138] on select "Agrorreina Parcela 27 Agrorreina Parcela 42 [GEOGRAPHIC_DATA] 44 Agrorreina Par…" at bounding box center [595, 151] width 208 height 27
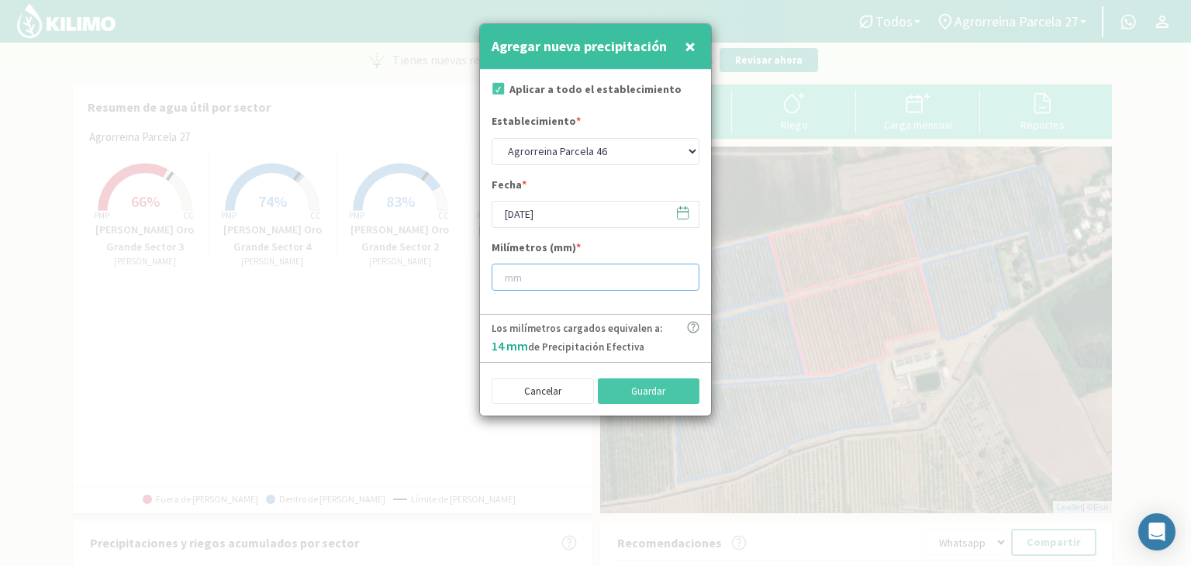
click at [550, 268] on input "number" at bounding box center [595, 277] width 208 height 27
type input "14"
click at [643, 390] on button "Guardar" at bounding box center [649, 391] width 102 height 26
select select "0: Object"
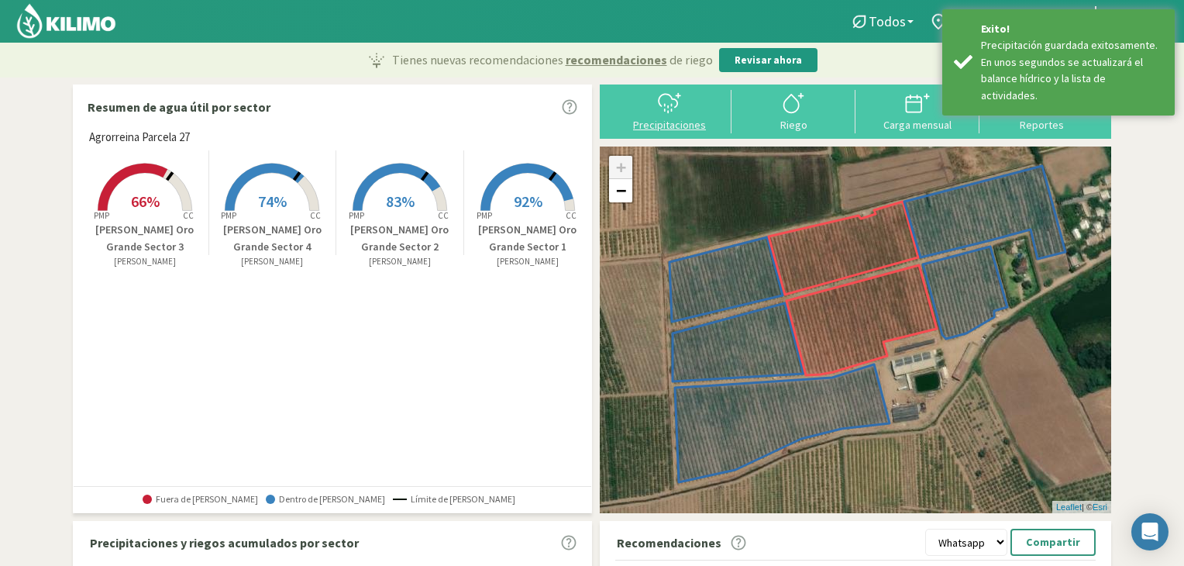
click at [653, 104] on div at bounding box center [669, 103] width 115 height 25
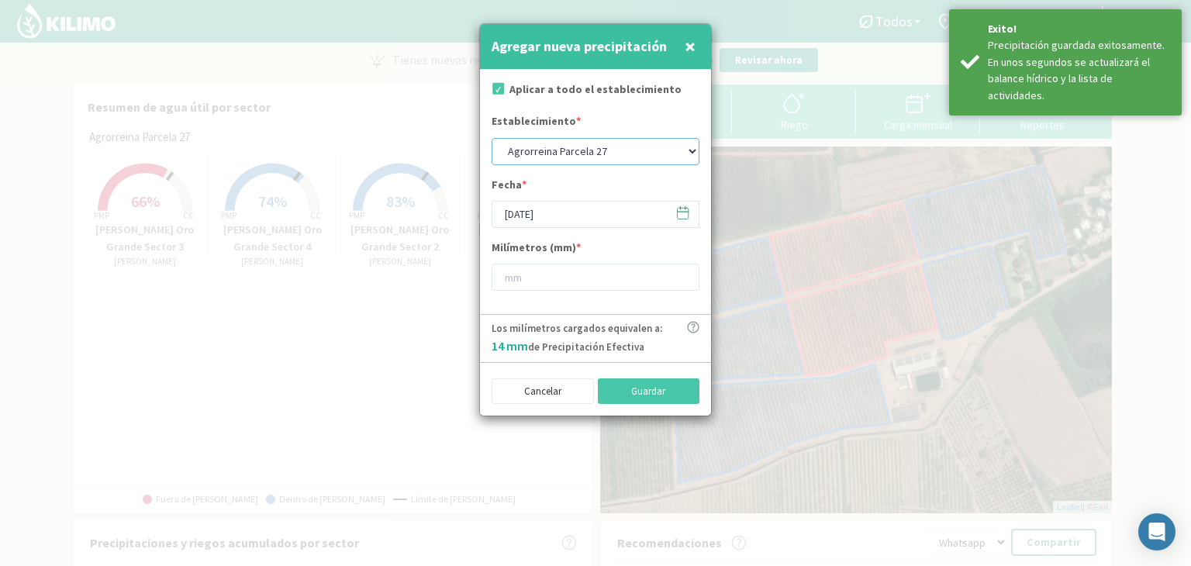
click at [620, 148] on select "Agrorreina Parcela 27 Agrorreina Parcela 42 [GEOGRAPHIC_DATA] 44 Agrorreina Par…" at bounding box center [595, 151] width 208 height 27
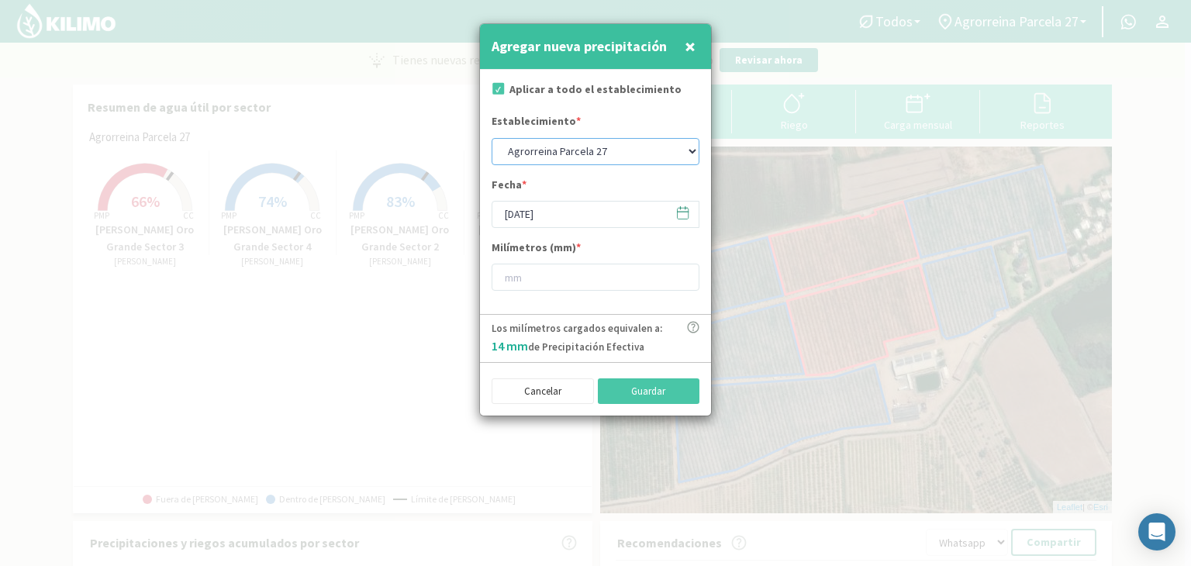
select select "3: Object"
click at [491, 138] on select "Agrorreina Parcela 27 Agrorreina Parcela 42 [GEOGRAPHIC_DATA] 44 Agrorreina Par…" at bounding box center [595, 151] width 208 height 27
click at [537, 275] on input "number" at bounding box center [595, 277] width 208 height 27
type input "14"
click at [620, 387] on button "Guardar" at bounding box center [649, 391] width 102 height 26
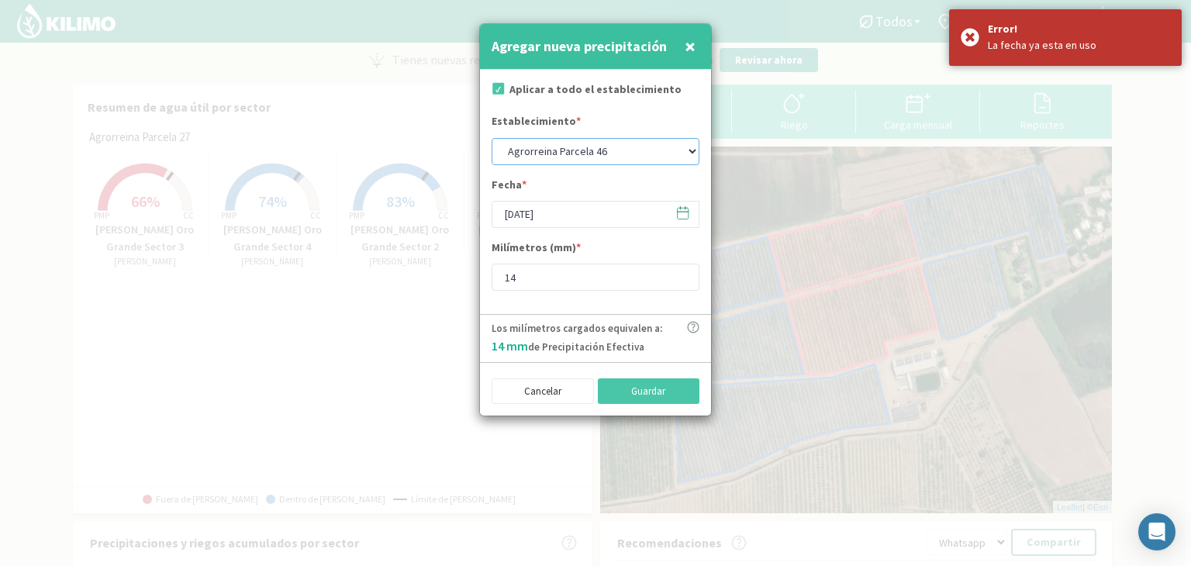
click at [661, 149] on select "Agrorreina Parcela 27 Agrorreina Parcela 42 [GEOGRAPHIC_DATA] 44 Agrorreina Par…" at bounding box center [595, 151] width 208 height 27
click at [491, 138] on select "Agrorreina Parcela 27 Agrorreina Parcela 42 [GEOGRAPHIC_DATA] 44 Agrorreina Par…" at bounding box center [595, 151] width 208 height 27
click at [608, 389] on button "Guardar" at bounding box center [649, 391] width 102 height 26
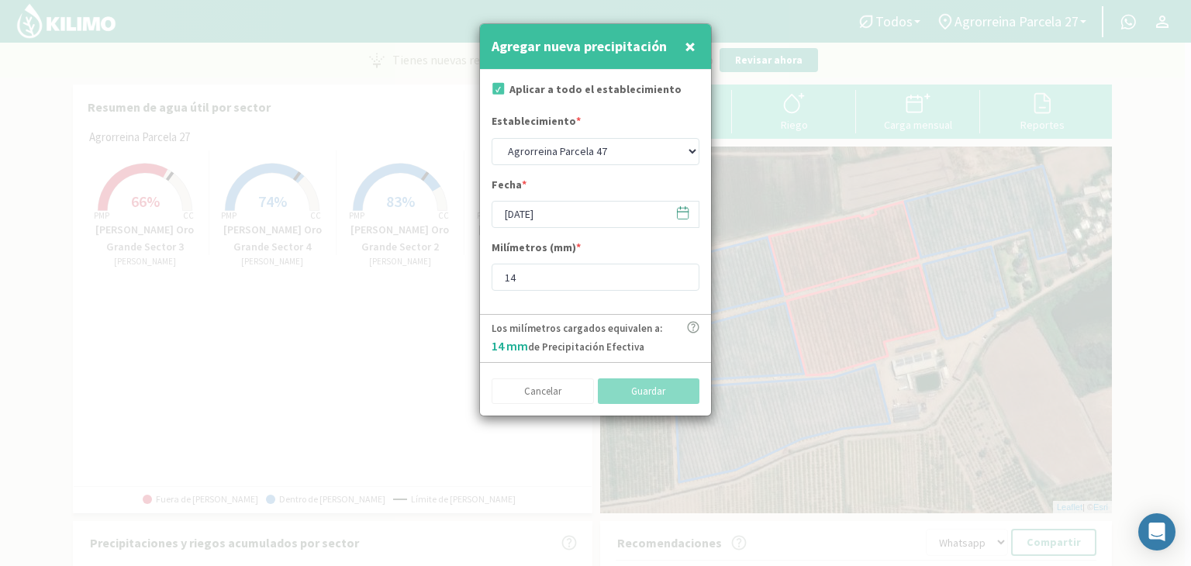
select select "0: Object"
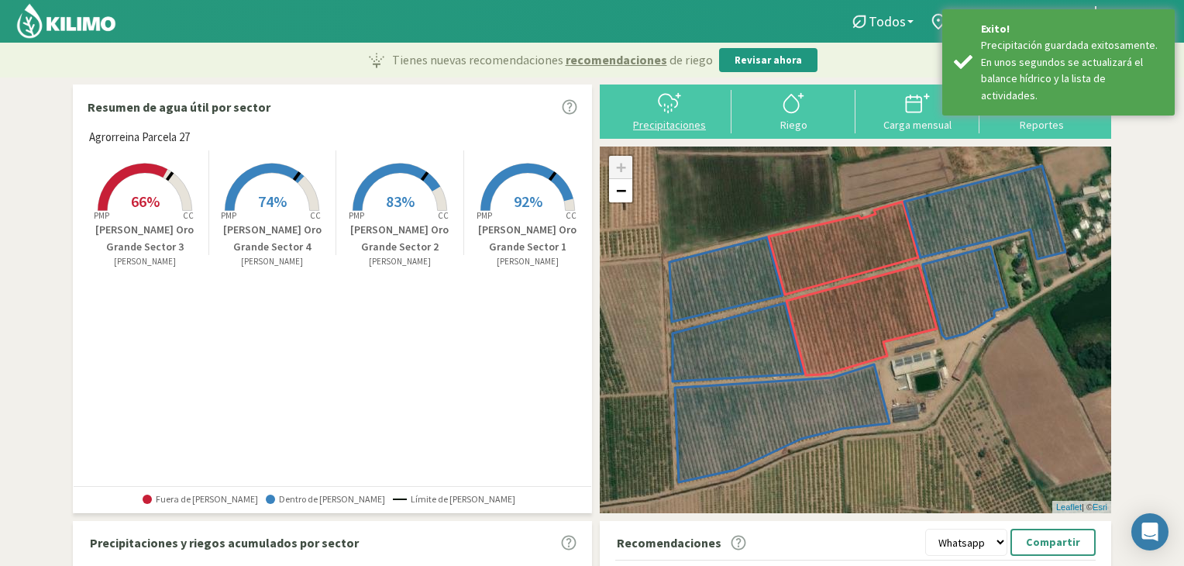
click at [641, 119] on div "Precipitaciones" at bounding box center [669, 124] width 115 height 11
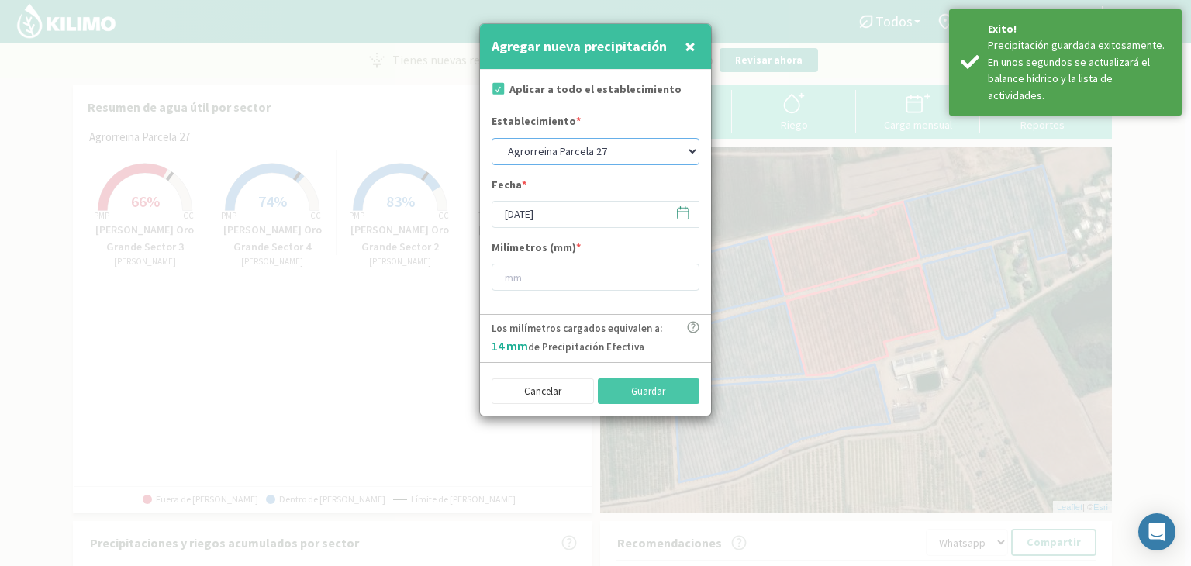
click at [618, 153] on select "Agrorreina Parcela 27 Agrorreina Parcela 42 [GEOGRAPHIC_DATA] 44 Agrorreina Par…" at bounding box center [595, 151] width 208 height 27
select select "5: Object"
click at [491, 138] on select "Agrorreina Parcela 27 Agrorreina Parcela 42 [GEOGRAPHIC_DATA] 44 Agrorreina Par…" at bounding box center [595, 151] width 208 height 27
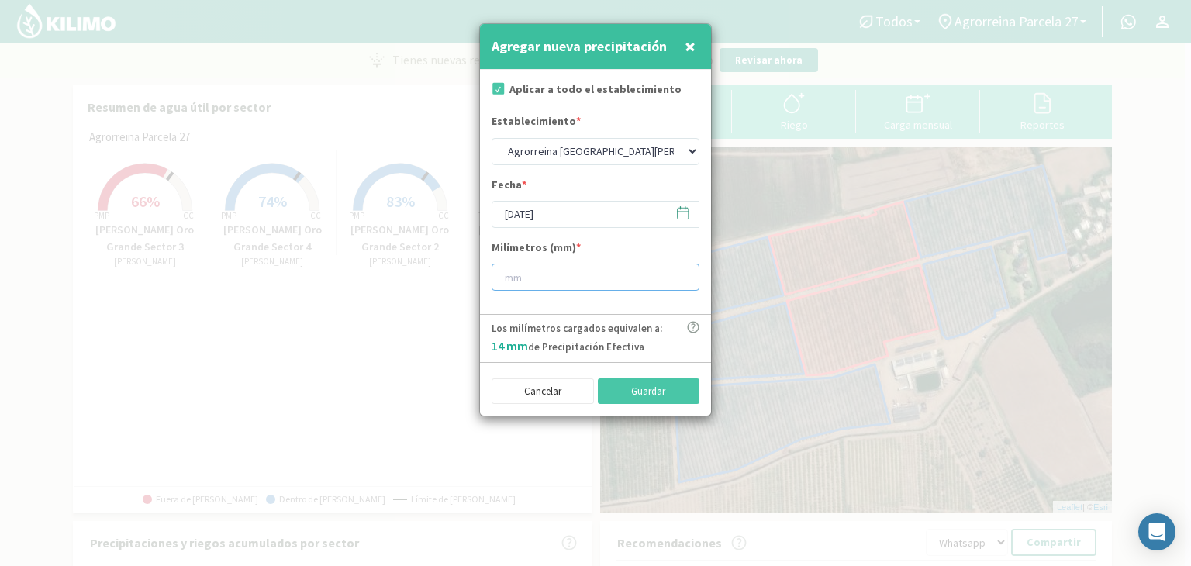
click at [538, 279] on input "number" at bounding box center [595, 277] width 208 height 27
type input "14"
click at [626, 395] on button "Guardar" at bounding box center [649, 391] width 102 height 26
select select "0: Object"
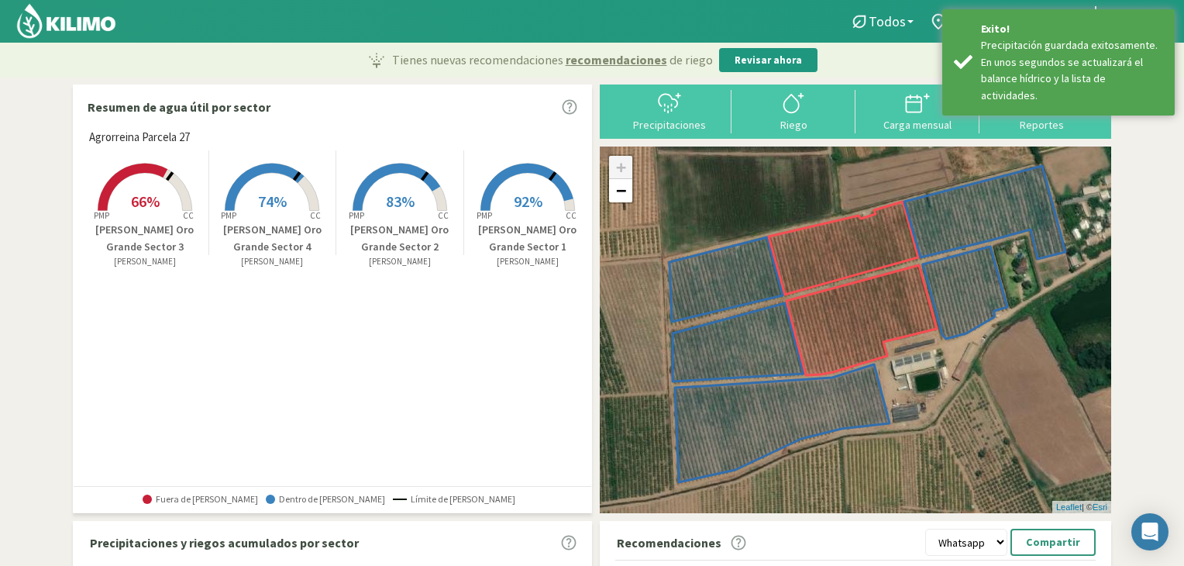
click at [68, 28] on img at bounding box center [67, 20] width 102 height 37
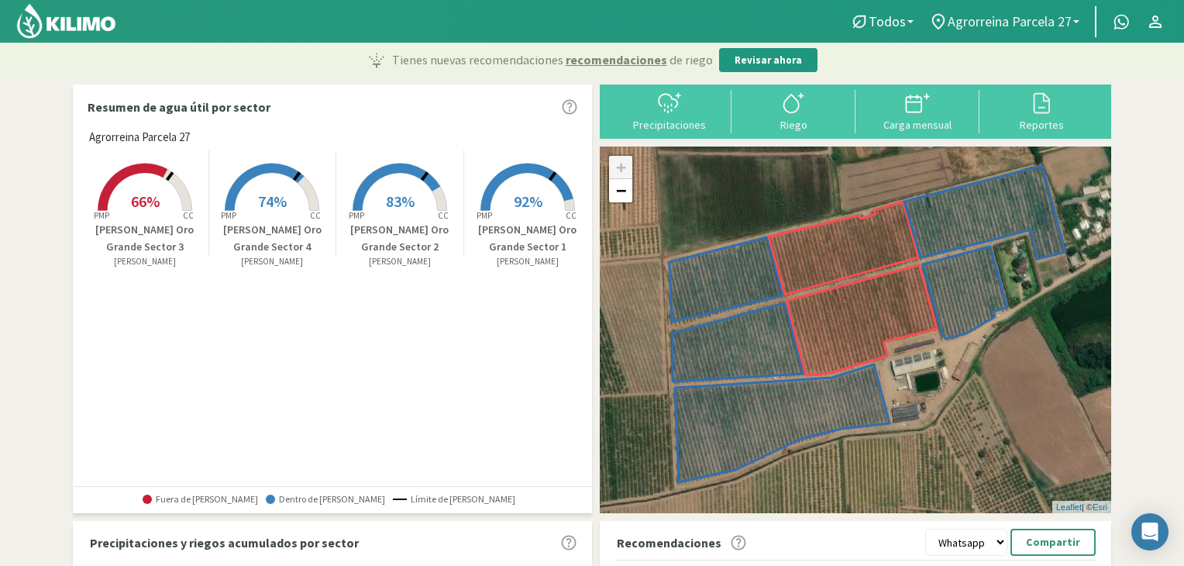
click at [990, 22] on span "Agrorreina Parcela 27" at bounding box center [1010, 21] width 124 height 16
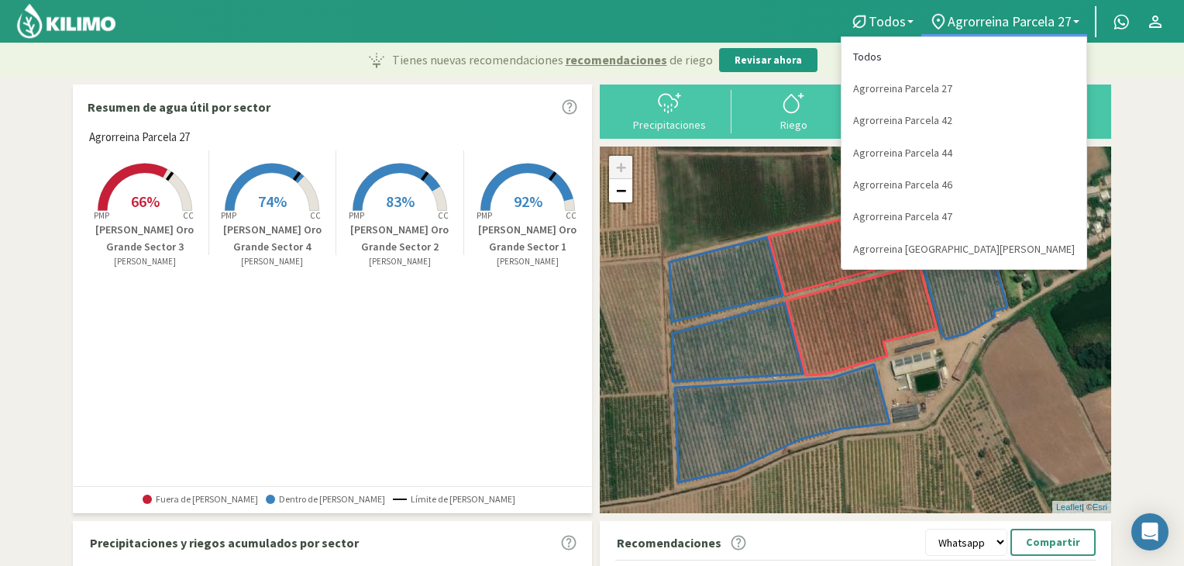
click at [984, 50] on link "Todos" at bounding box center [964, 57] width 245 height 32
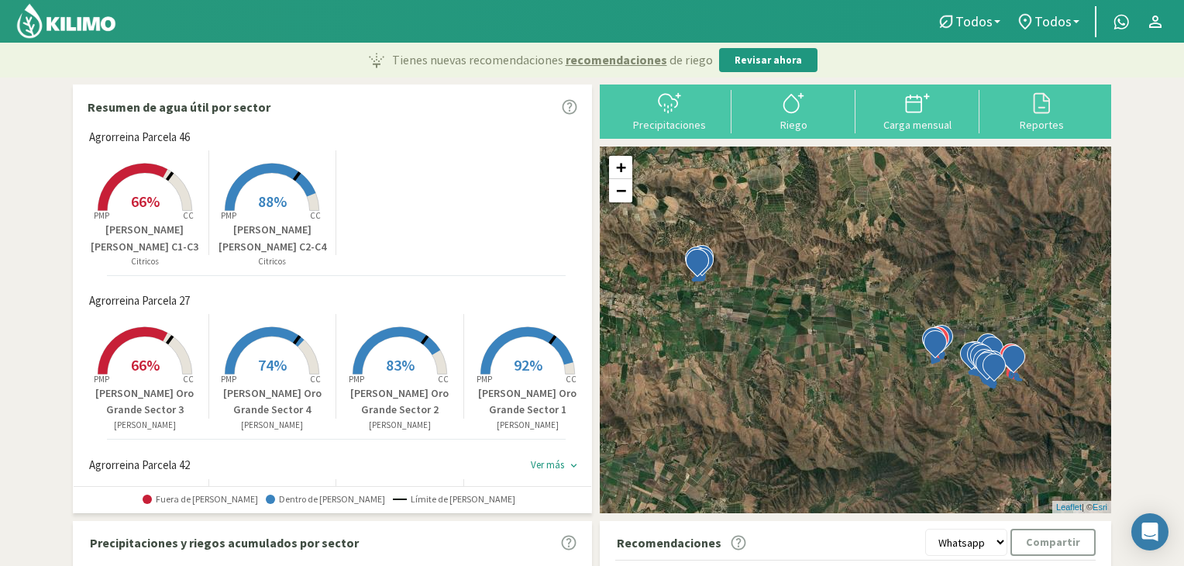
click at [673, 35] on div at bounding box center [459, 21] width 918 height 43
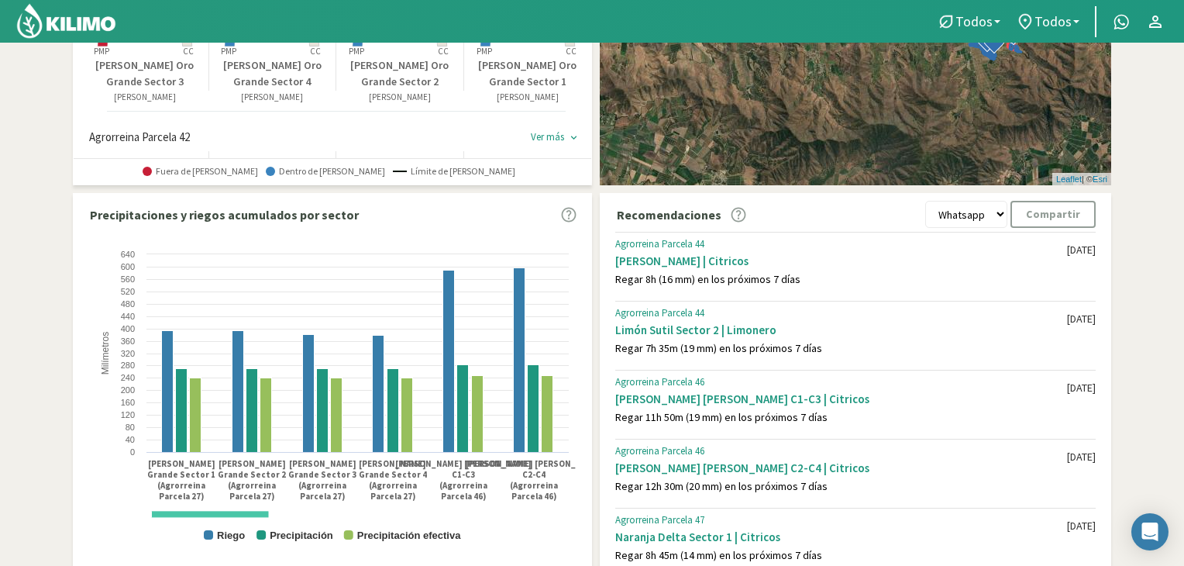
scroll to position [329, 0]
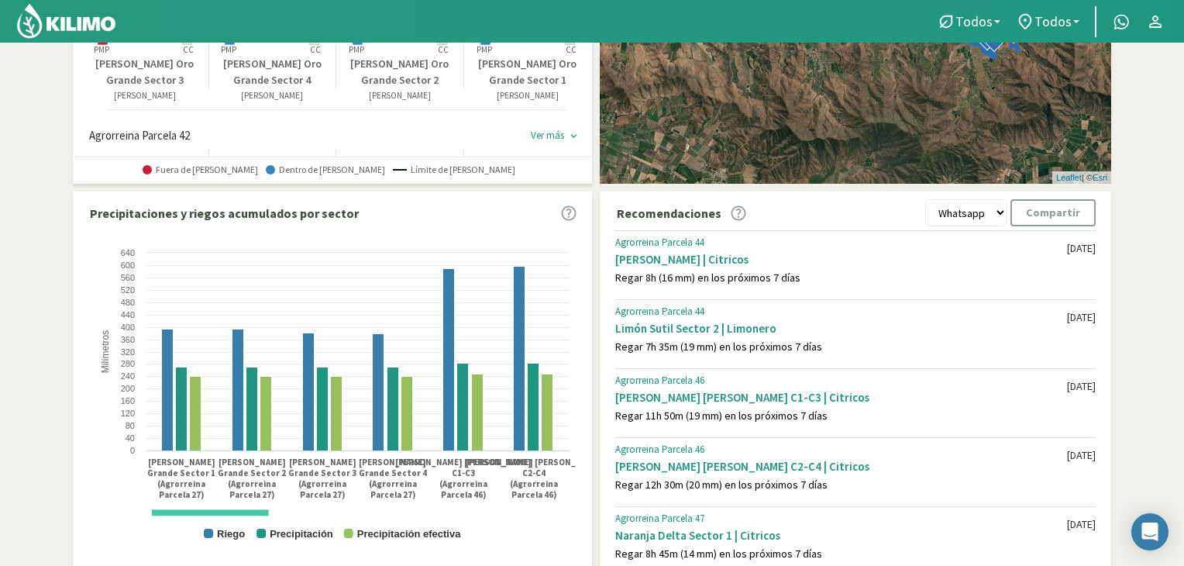
click at [23, 188] on section "Resumen de agua útil por sector Agrorreina Parcela 46 Created with Highcharts 9…" at bounding box center [592, 165] width 1184 height 835
click at [98, 29] on img at bounding box center [67, 20] width 102 height 37
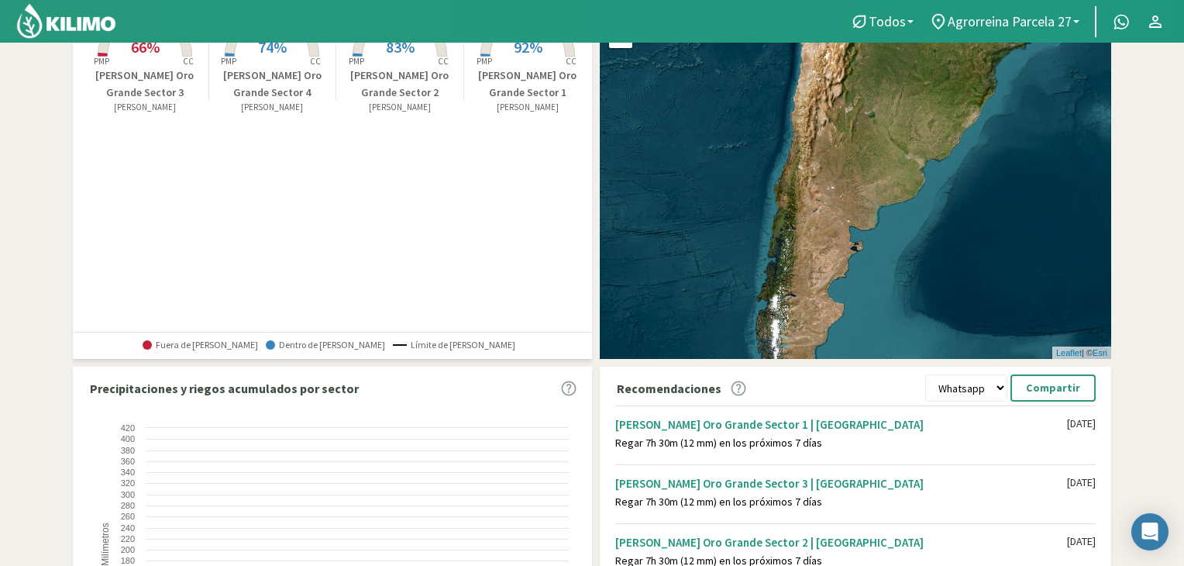
scroll to position [329, 0]
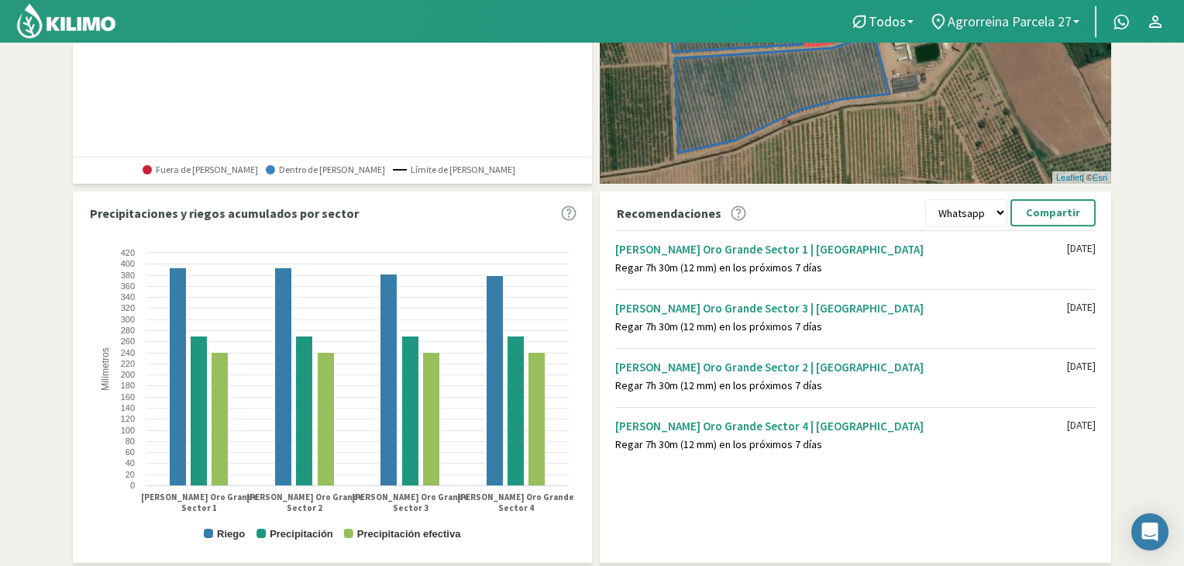
click at [991, 16] on span "Agrorreina Parcela 27" at bounding box center [1010, 21] width 124 height 16
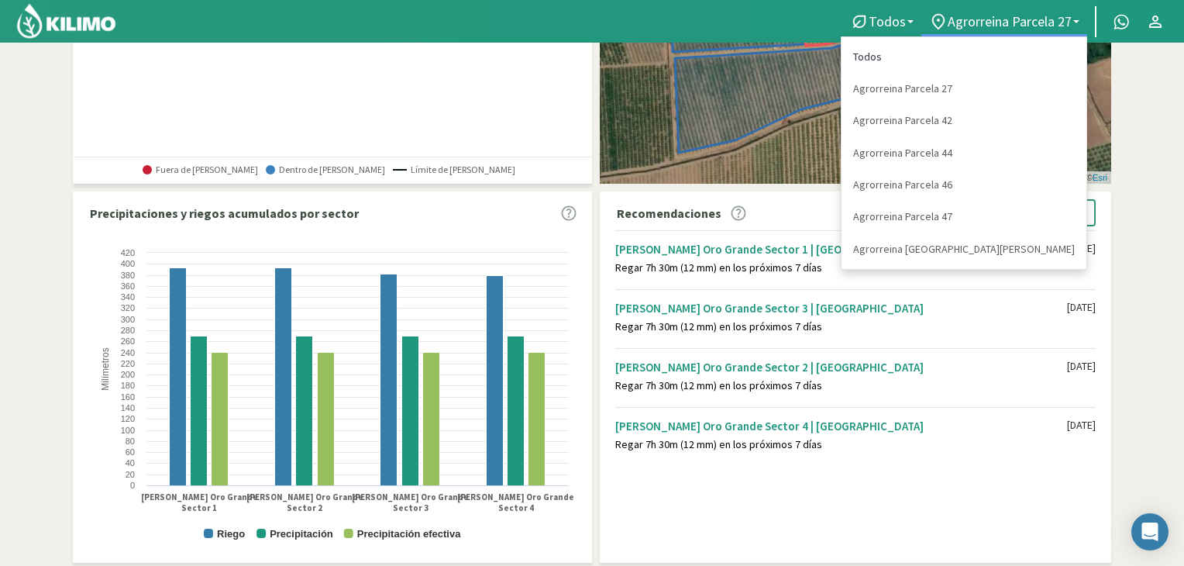
click at [991, 55] on link "Todos" at bounding box center [964, 57] width 245 height 32
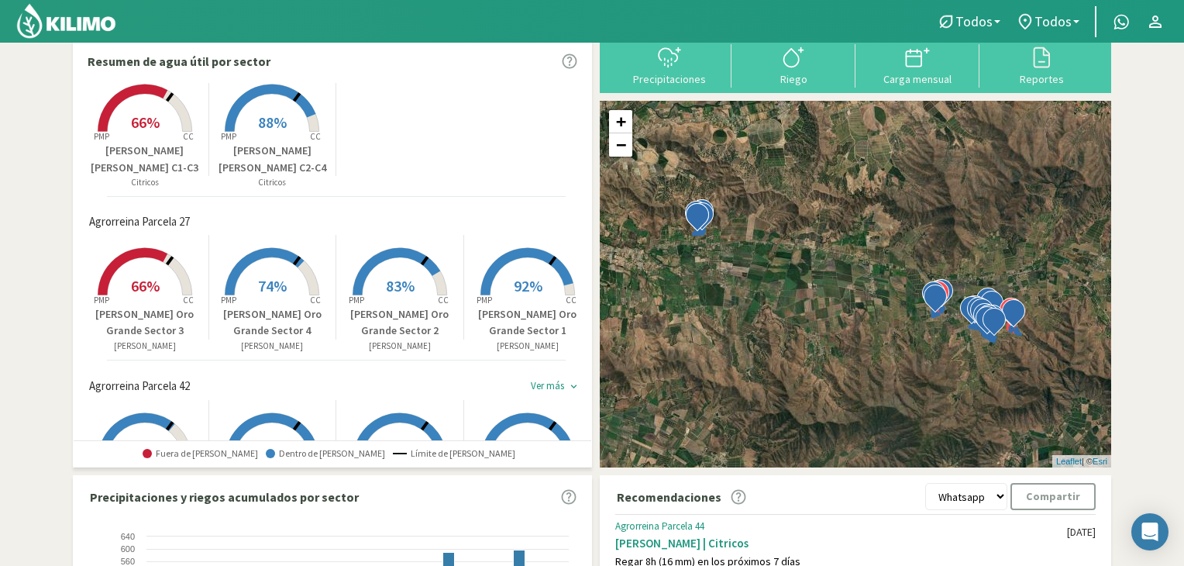
scroll to position [0, 0]
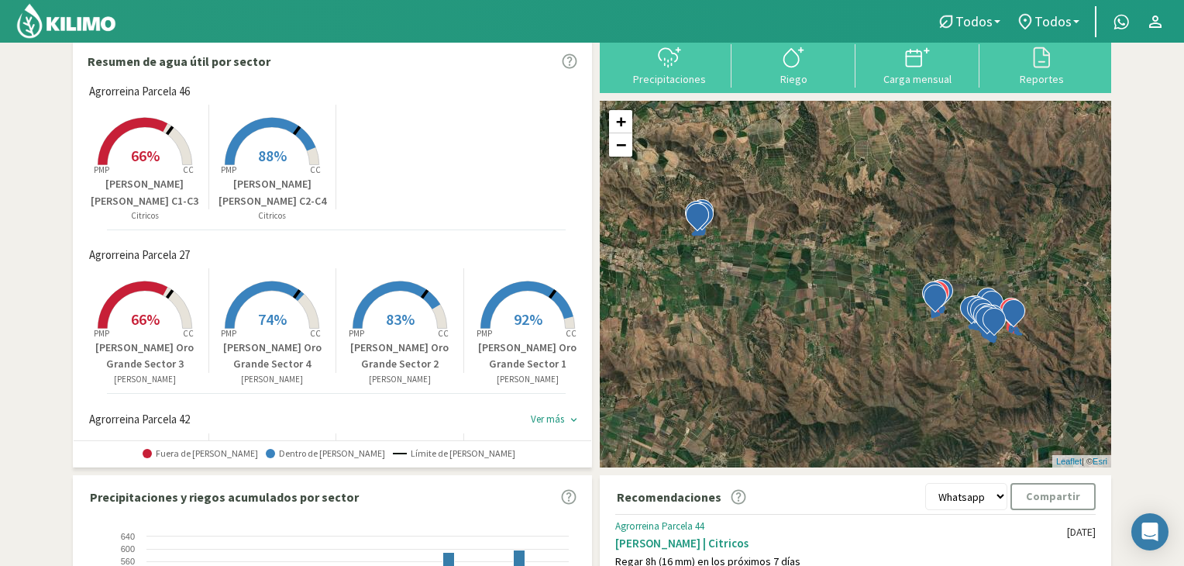
click at [413, 153] on div "Created with Highcharts 9.2.2 PMP CC 66% [PERSON_NAME] [PERSON_NAME] C1-C3 Citr…" at bounding box center [336, 157] width 510 height 112
click at [74, 28] on img at bounding box center [67, 20] width 102 height 37
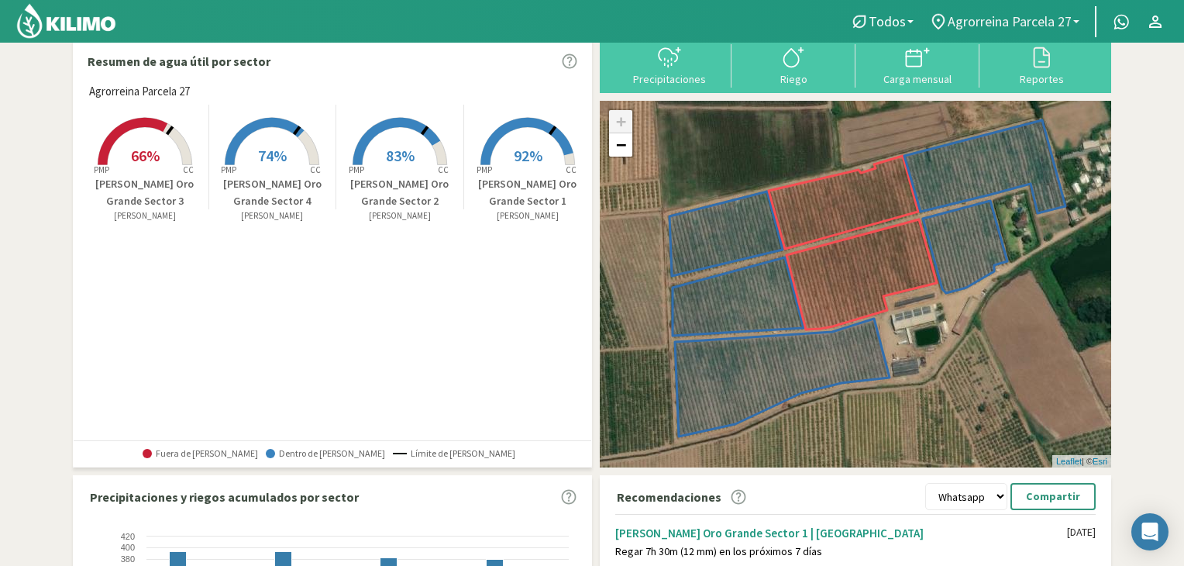
click at [1013, 19] on span "Agrorreina Parcela 27" at bounding box center [1010, 21] width 124 height 16
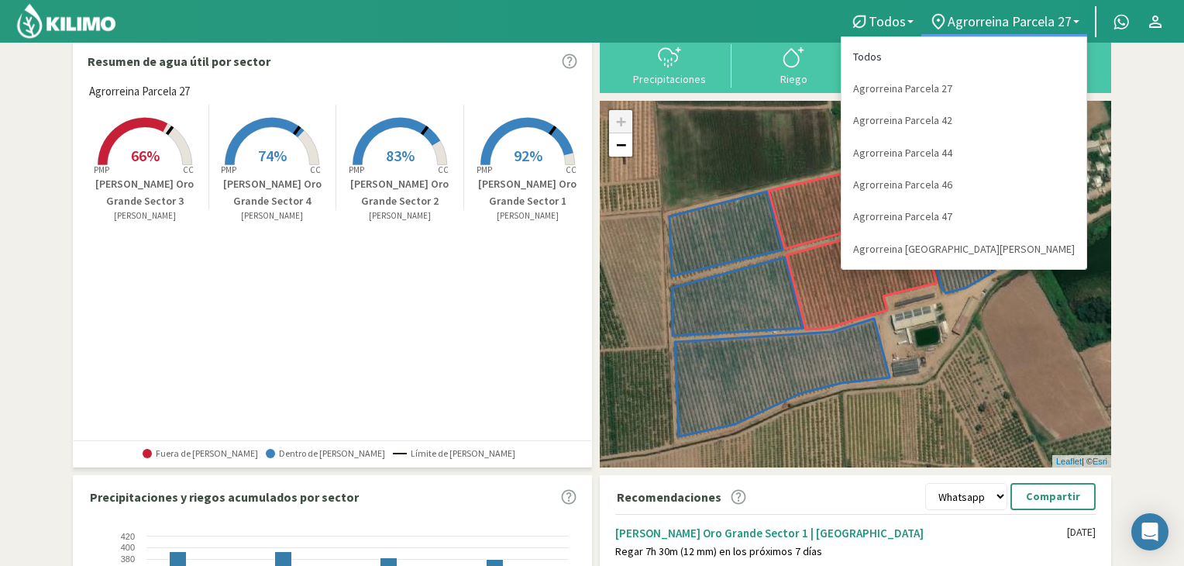
click at [991, 57] on link "Todos" at bounding box center [964, 57] width 245 height 32
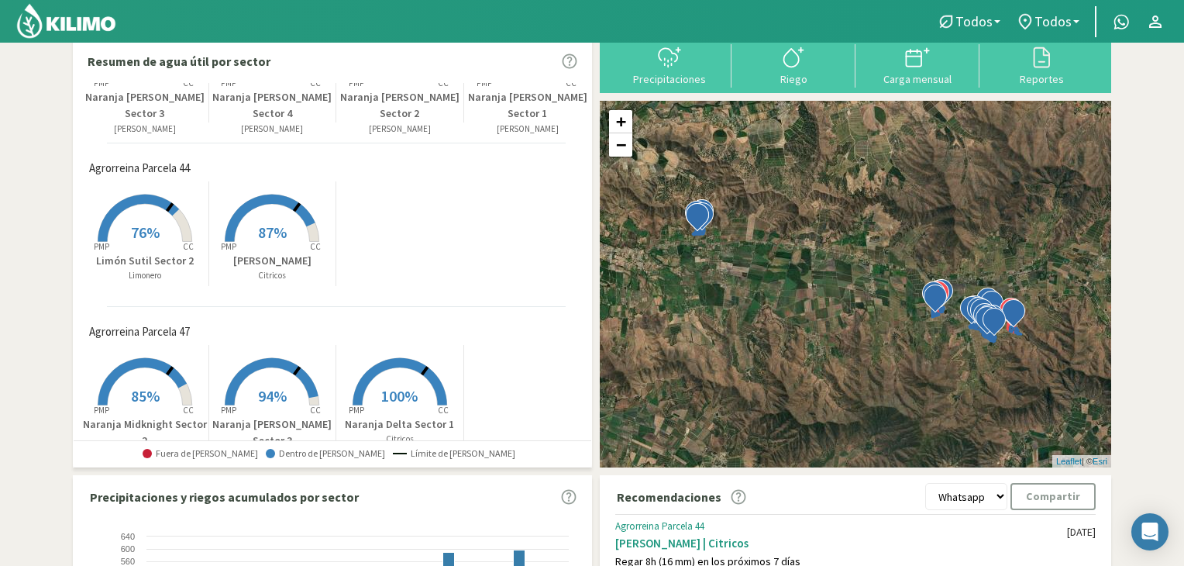
scroll to position [581, 0]
click at [608, 22] on div at bounding box center [459, 21] width 918 height 43
click at [105, 24] on img at bounding box center [67, 20] width 102 height 37
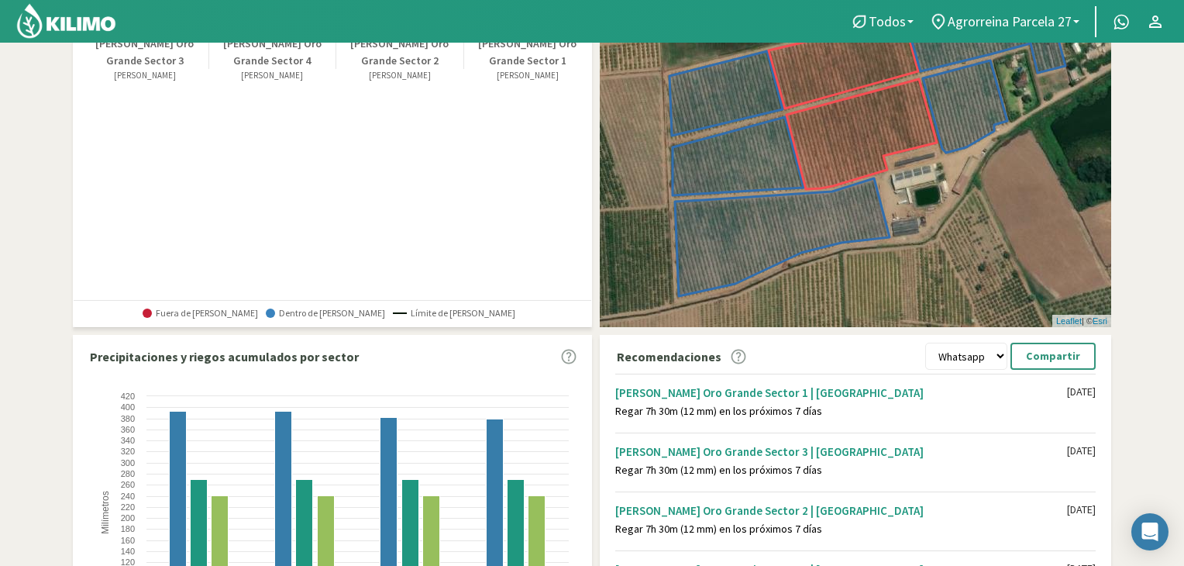
scroll to position [192, 0]
